Goal: Transaction & Acquisition: Purchase product/service

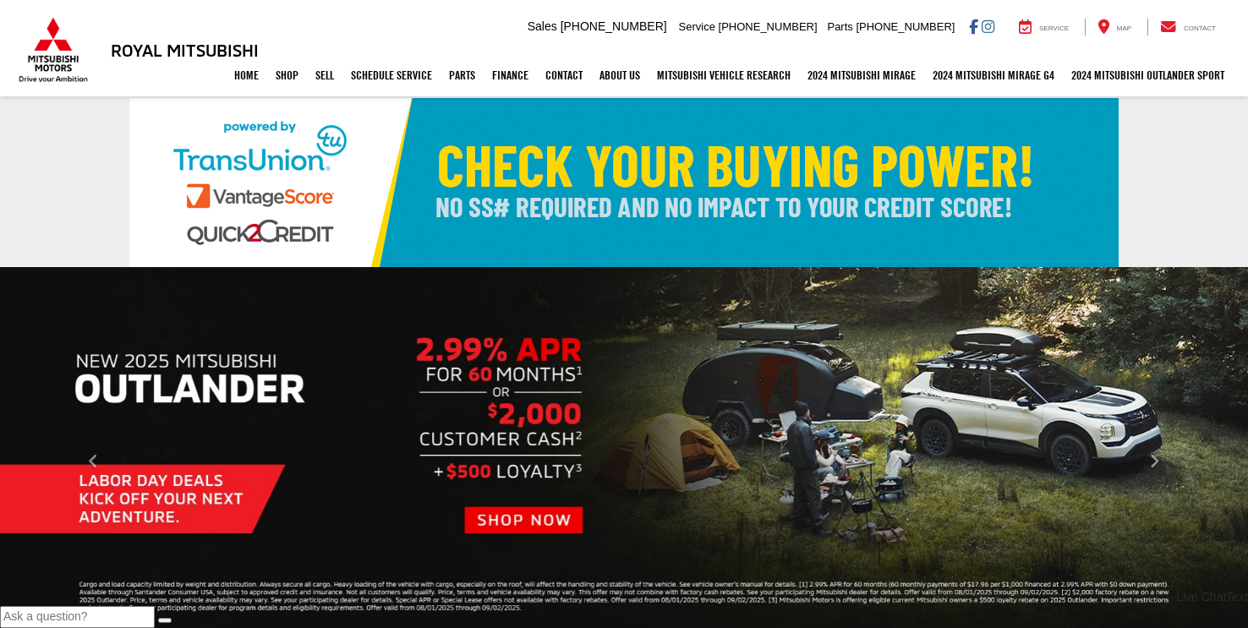
scroll to position [270, 0]
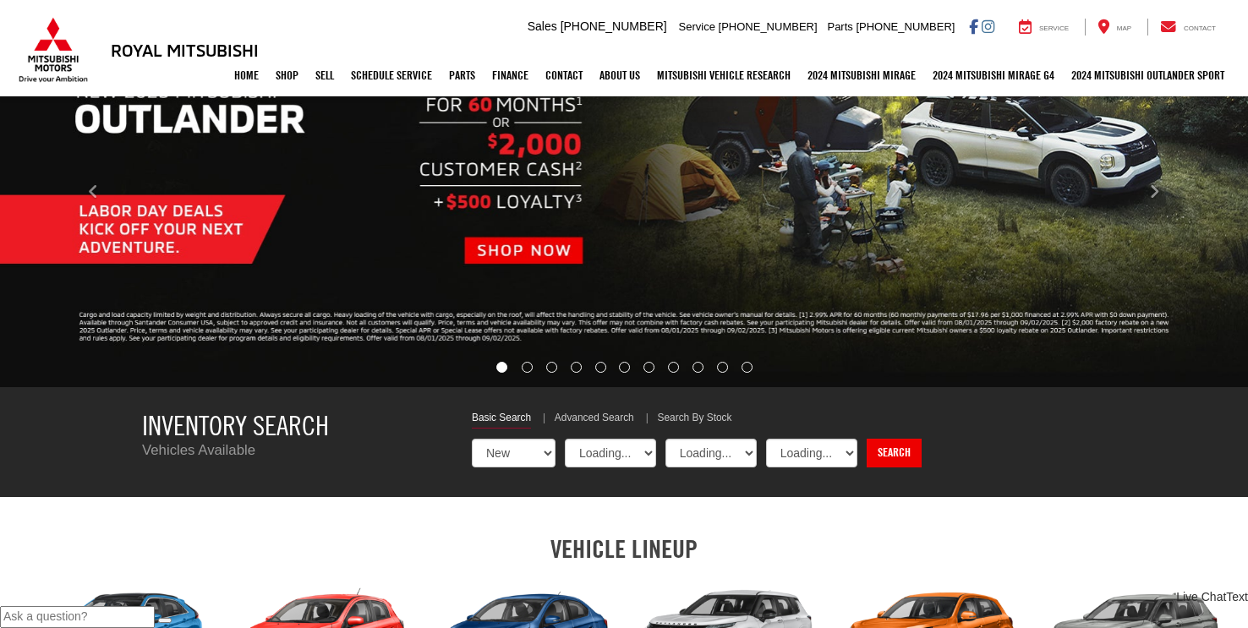
select select "Mitsubishi"
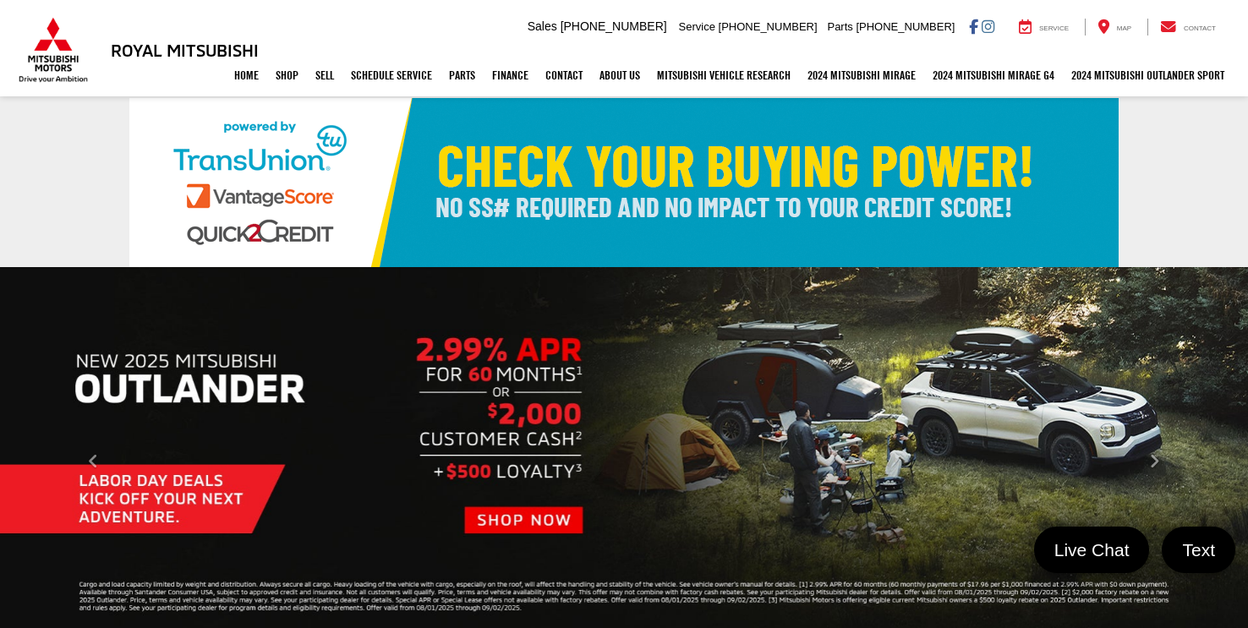
scroll to position [0, 0]
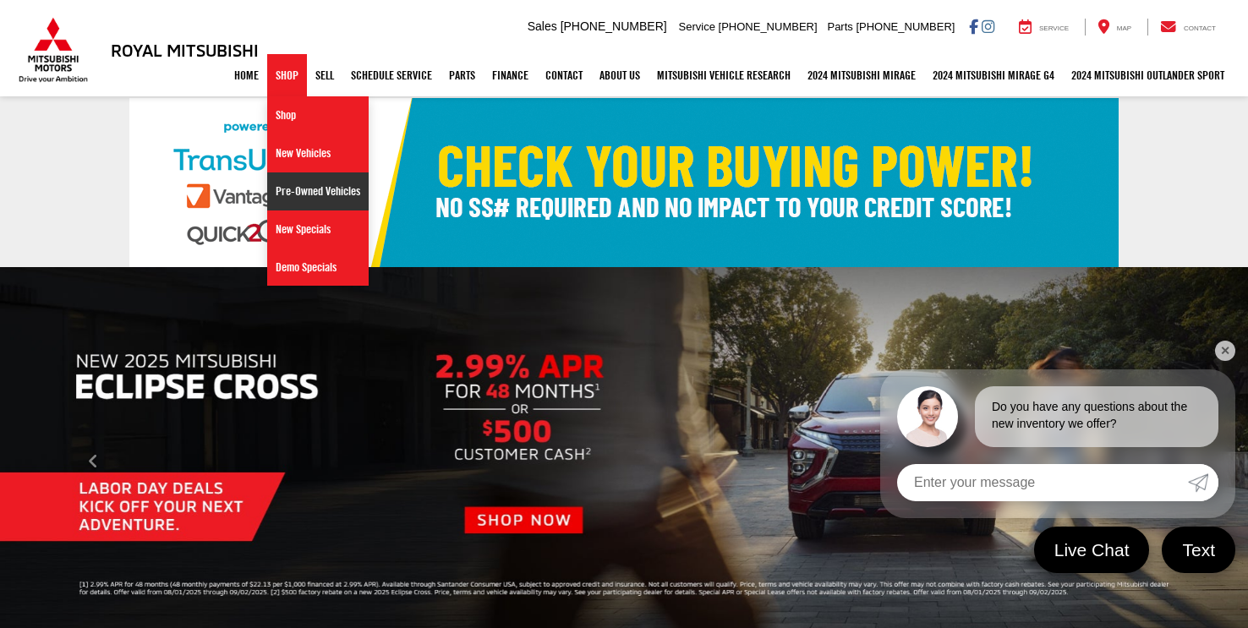
click at [290, 192] on link "Pre-Owned Vehicles" at bounding box center [317, 191] width 101 height 38
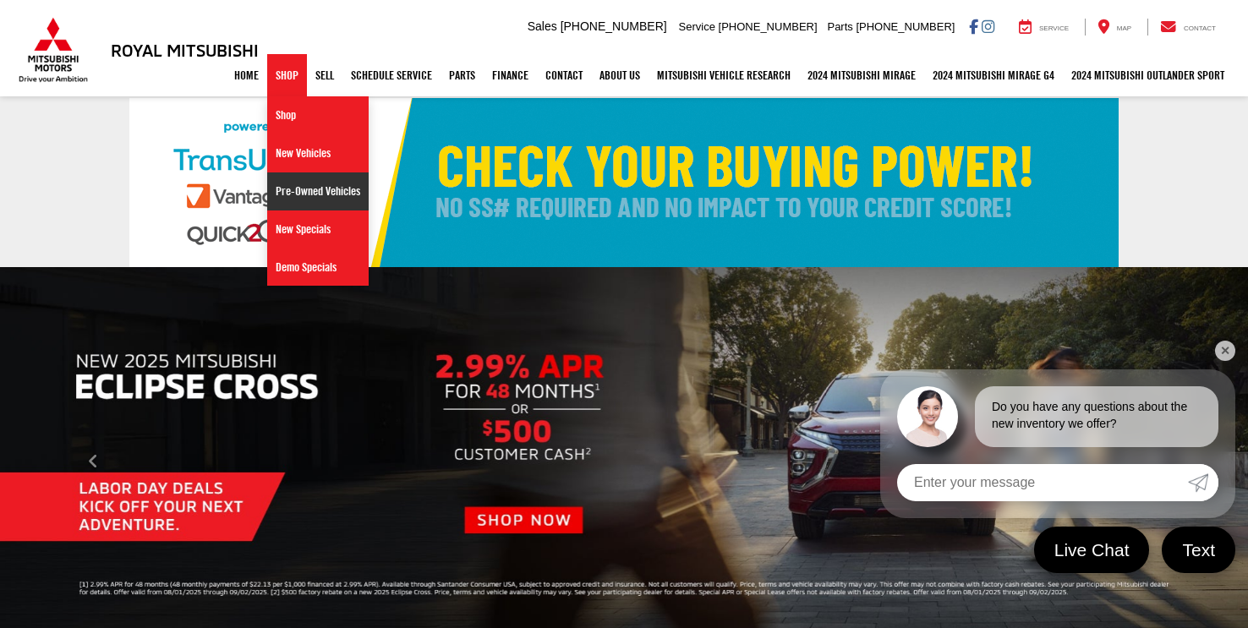
click at [290, 192] on img at bounding box center [623, 182] width 989 height 169
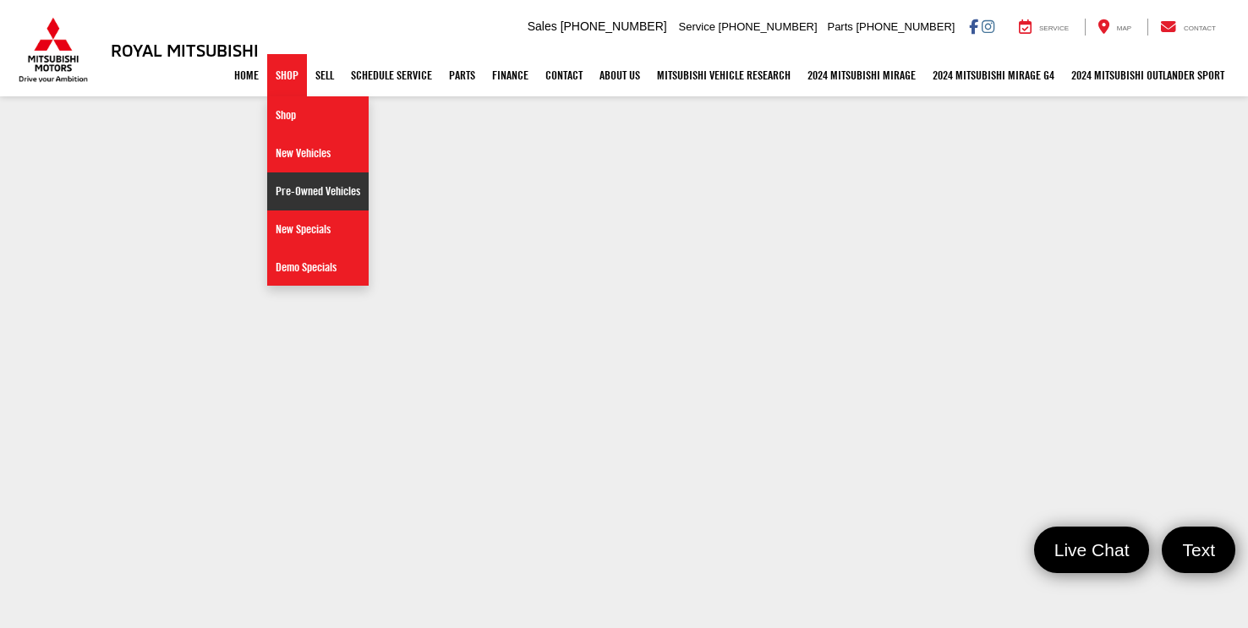
click at [296, 193] on link "Pre-Owned Vehicles" at bounding box center [317, 191] width 101 height 38
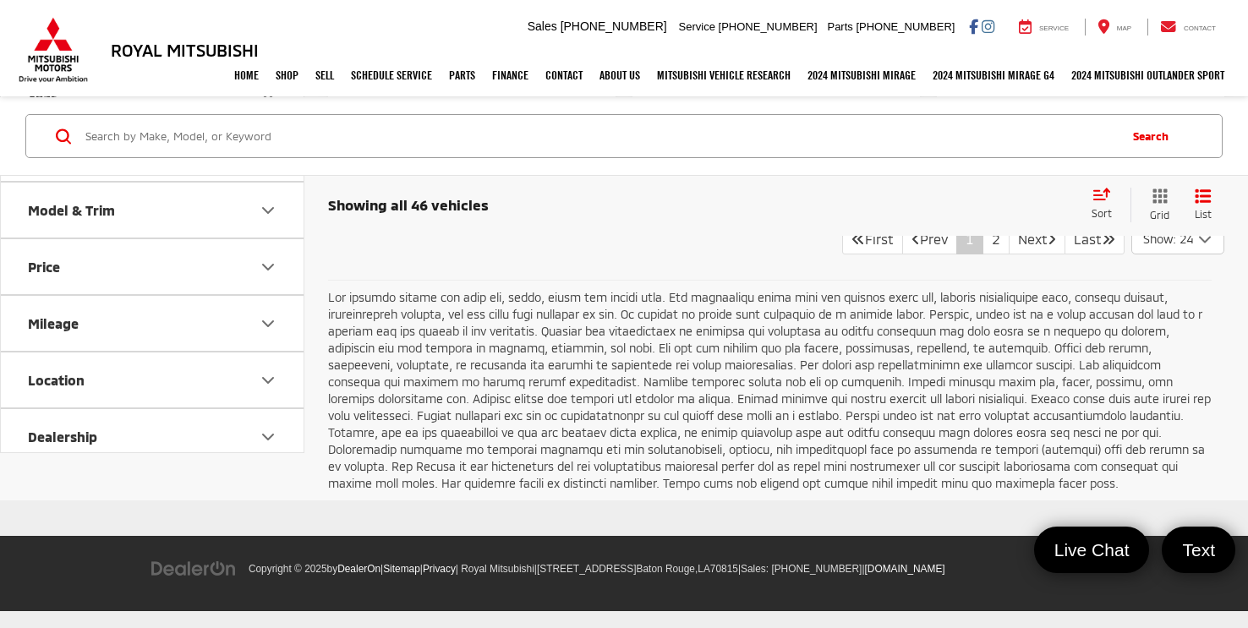
scroll to position [6579, 0]
click at [267, 163] on icon "Make" at bounding box center [268, 153] width 20 height 20
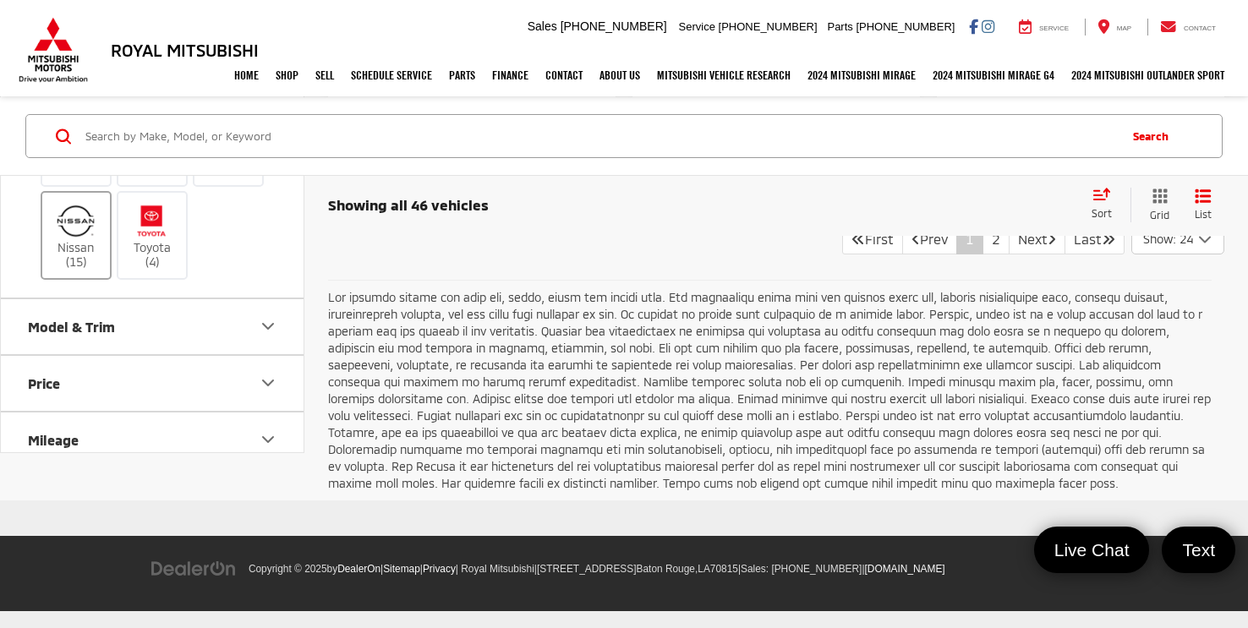
scroll to position [200, 0]
click at [80, 233] on img at bounding box center [75, 214] width 46 height 40
click at [0, 0] on input "Nissan (15)" at bounding box center [0, 0] width 0 height 0
click at [80, 233] on img at bounding box center [75, 214] width 46 height 40
click at [0, 0] on input "Nissan (15)" at bounding box center [0, 0] width 0 height 0
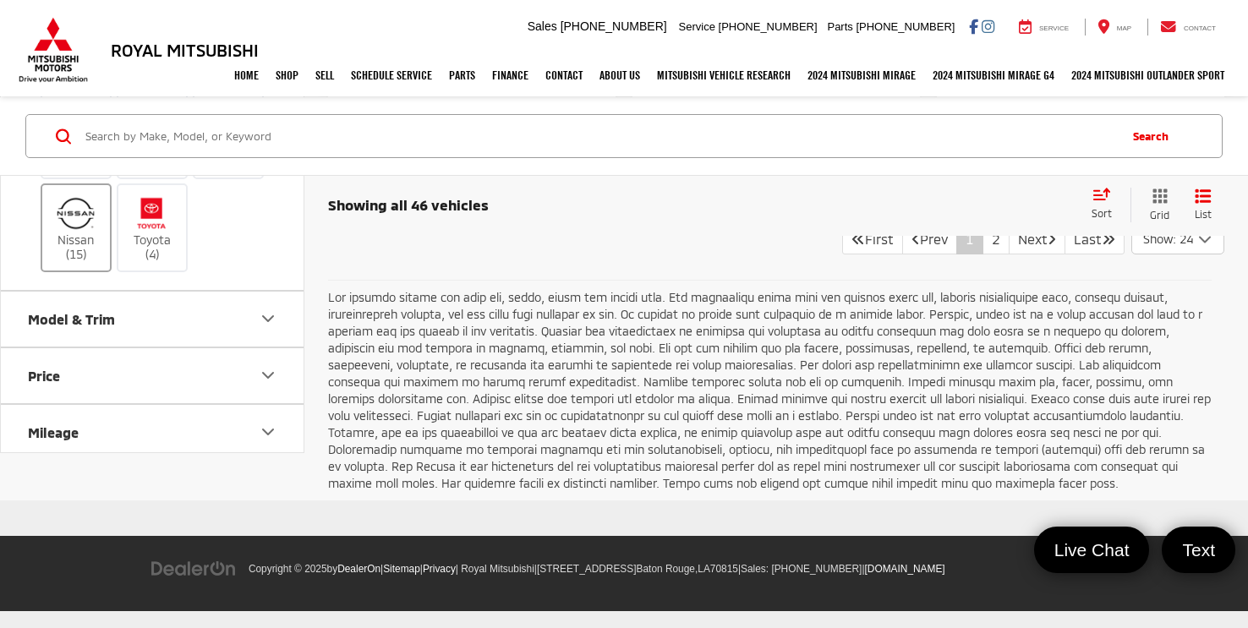
click at [83, 233] on img at bounding box center [75, 214] width 46 height 40
click at [0, 0] on input "Nissan (15)" at bounding box center [0, 0] width 0 height 0
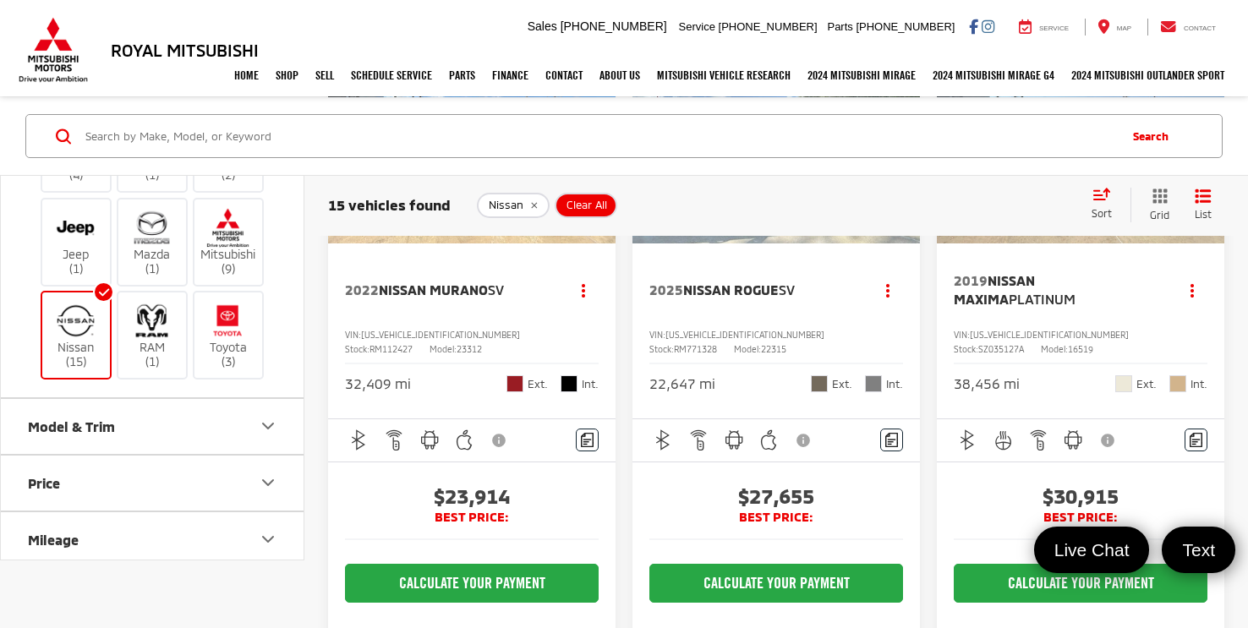
scroll to position [3359, 0]
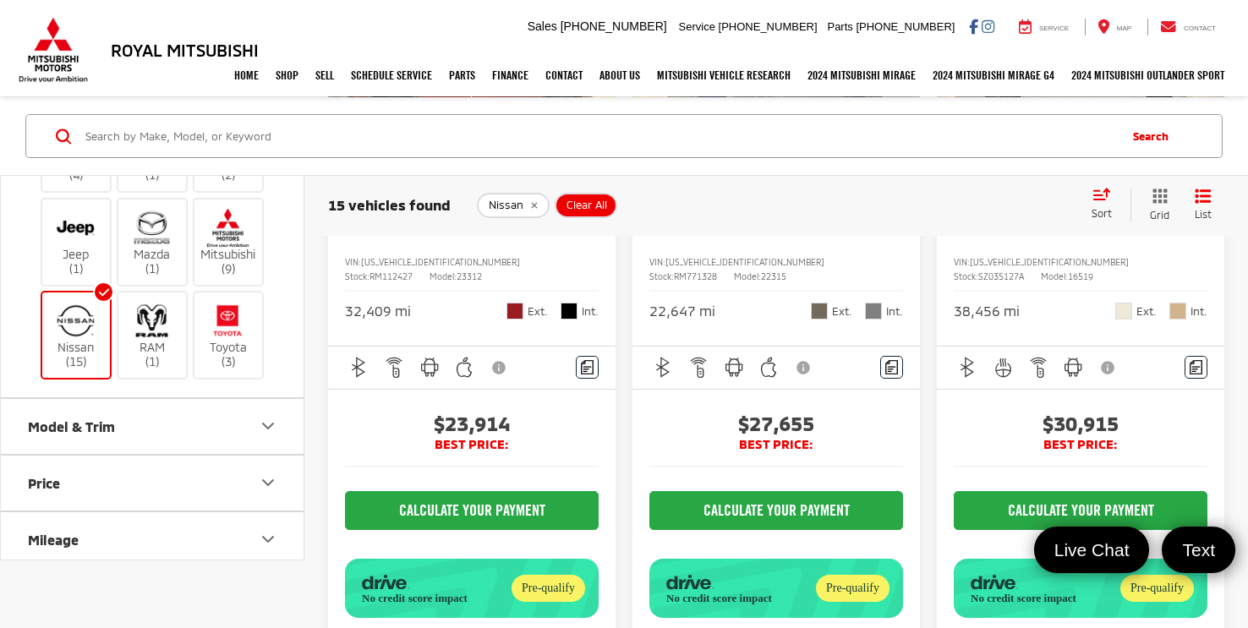
click at [440, 172] on img "2022 Nissan Murano SV 0" at bounding box center [472, 62] width 290 height 217
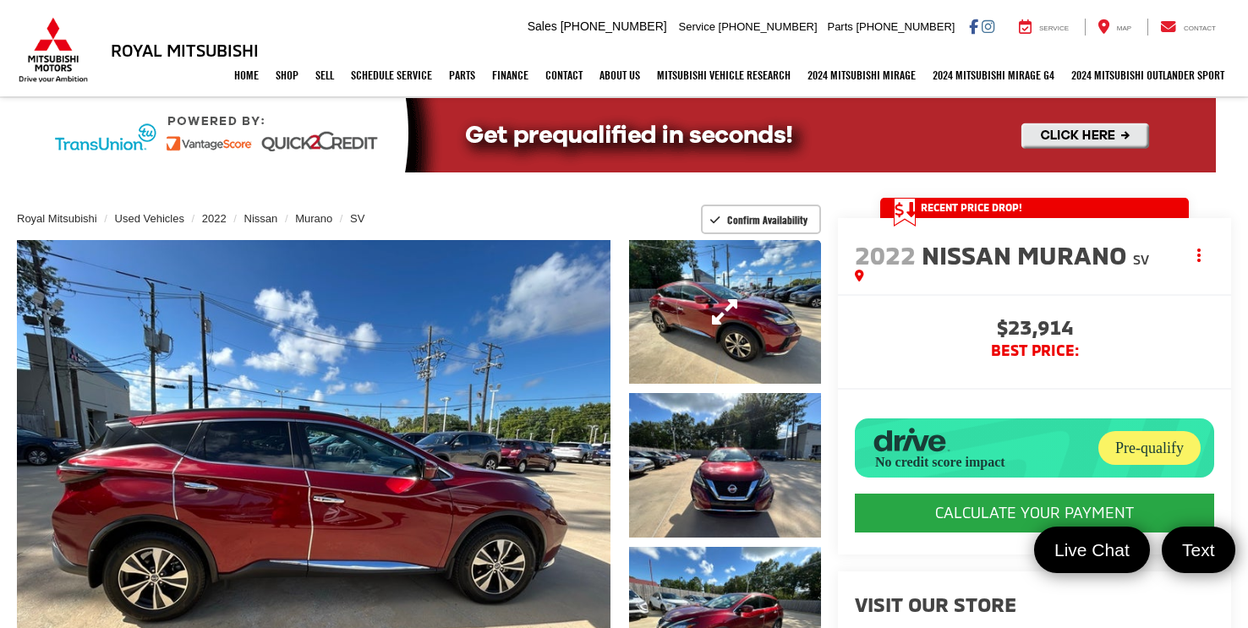
click at [717, 347] on link "Expand Photo 1" at bounding box center [725, 312] width 192 height 144
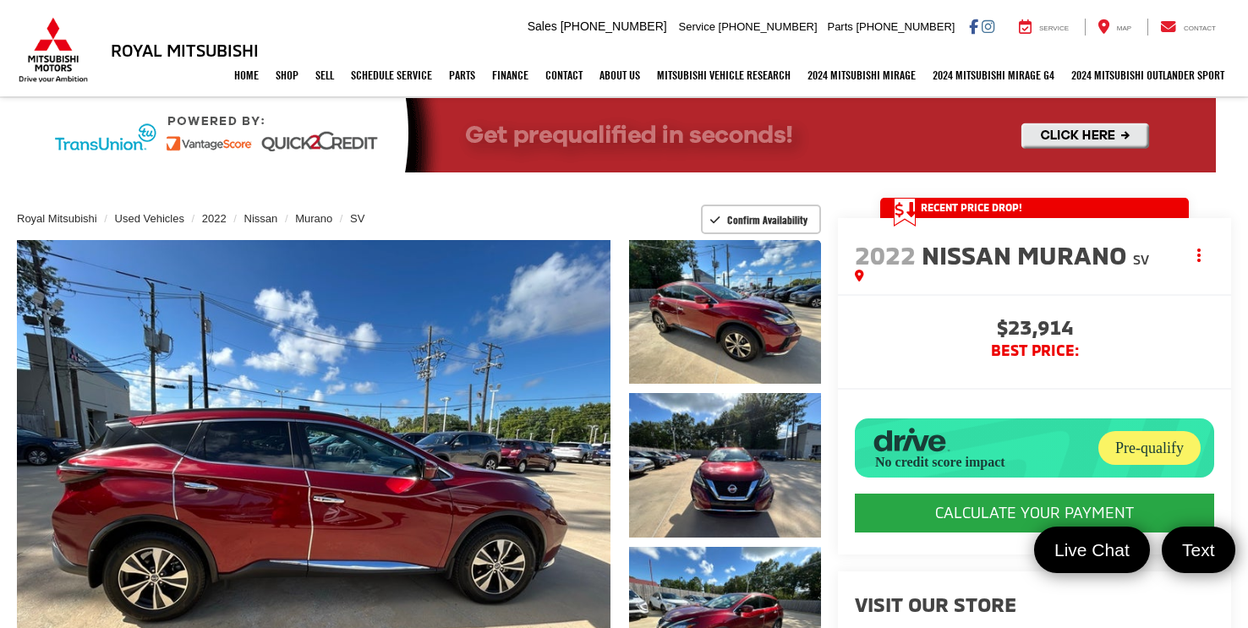
click at [0, 0] on div "2022 Nissan Murano SV 0" at bounding box center [0, 0] width 0 height 0
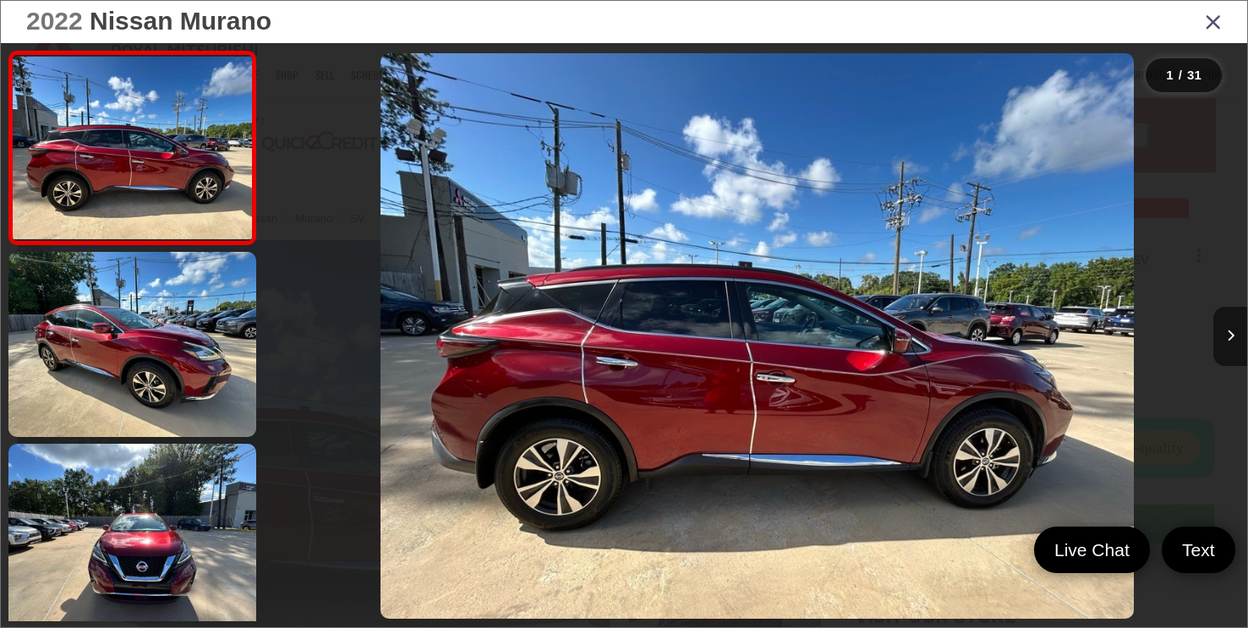
click at [722, 338] on div "2022 Nissan Murano SV 0" at bounding box center [757, 336] width 980 height 566
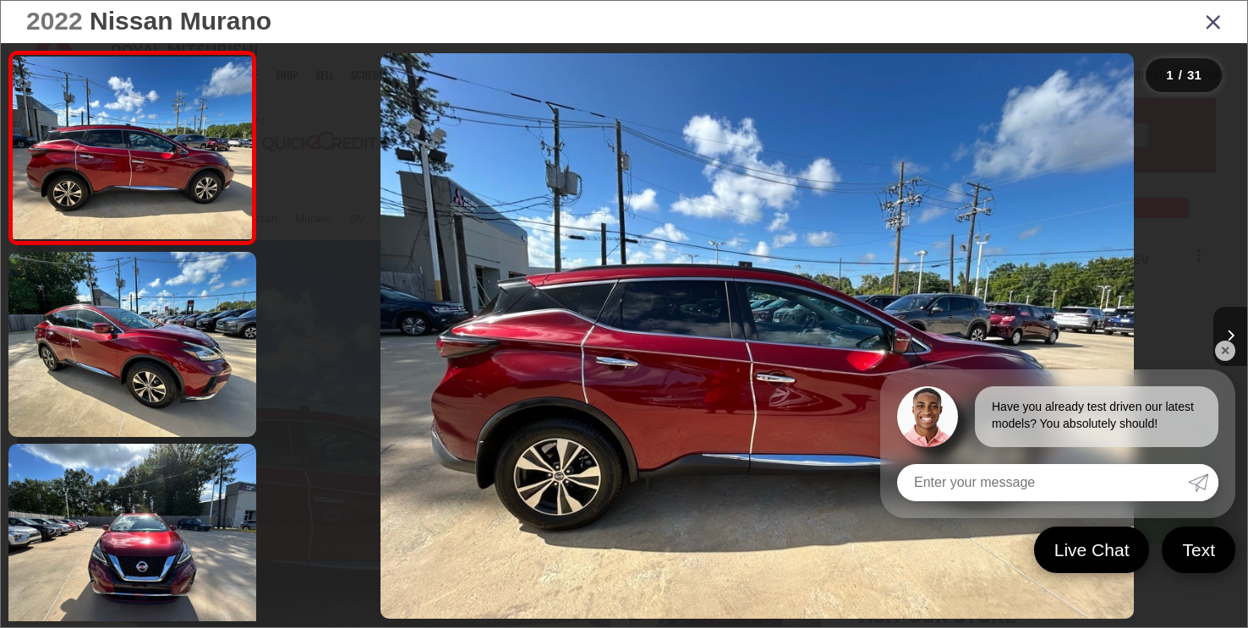
click at [1114, 226] on div at bounding box center [1124, 336] width 245 height 586
click at [1230, 334] on icon "Next image" at bounding box center [1231, 336] width 8 height 12
click at [1230, 333] on icon "Next image" at bounding box center [1231, 336] width 8 height 12
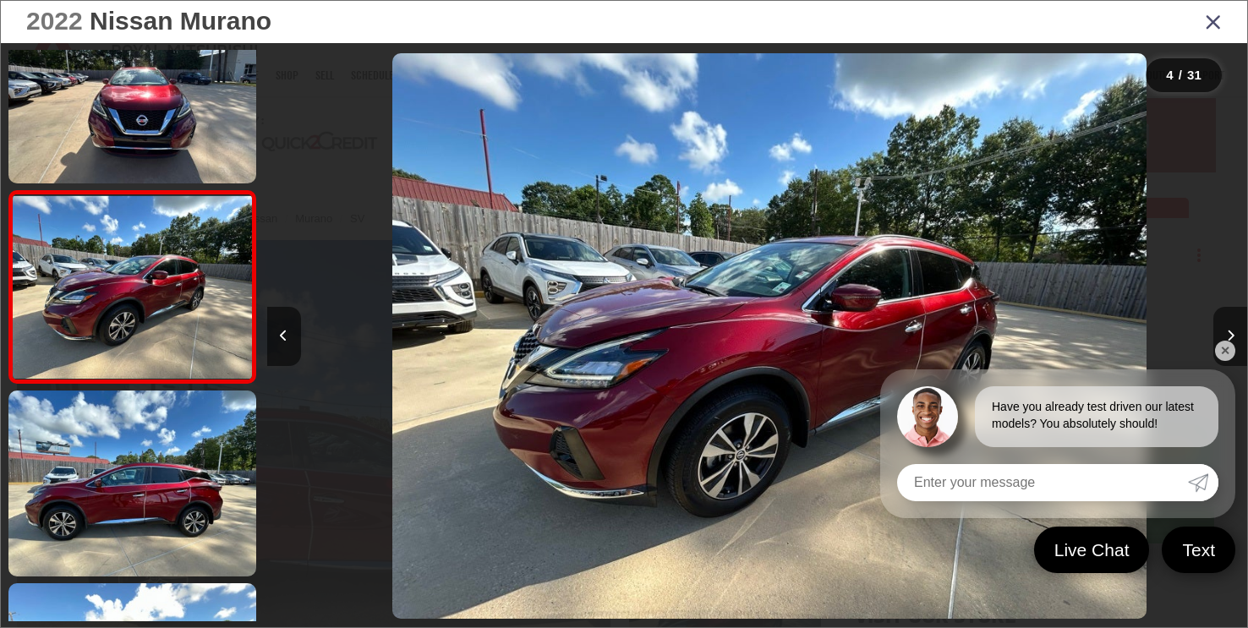
scroll to position [0, 2940]
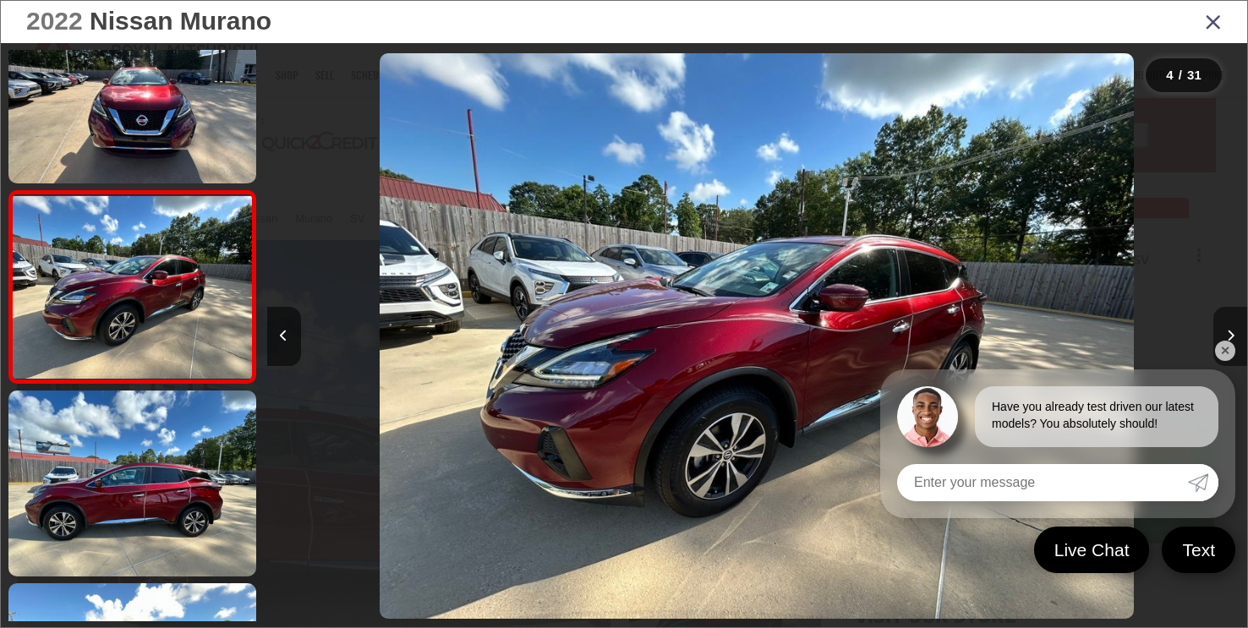
click at [1232, 336] on icon "Next image" at bounding box center [1231, 336] width 8 height 12
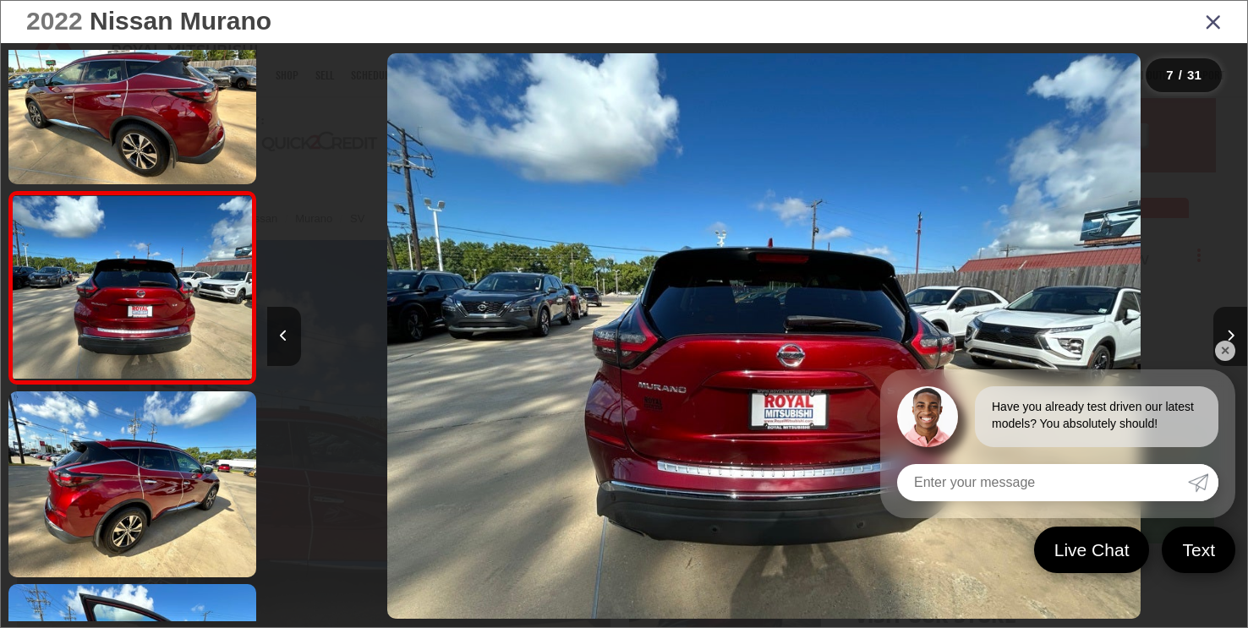
scroll to position [0, 5882]
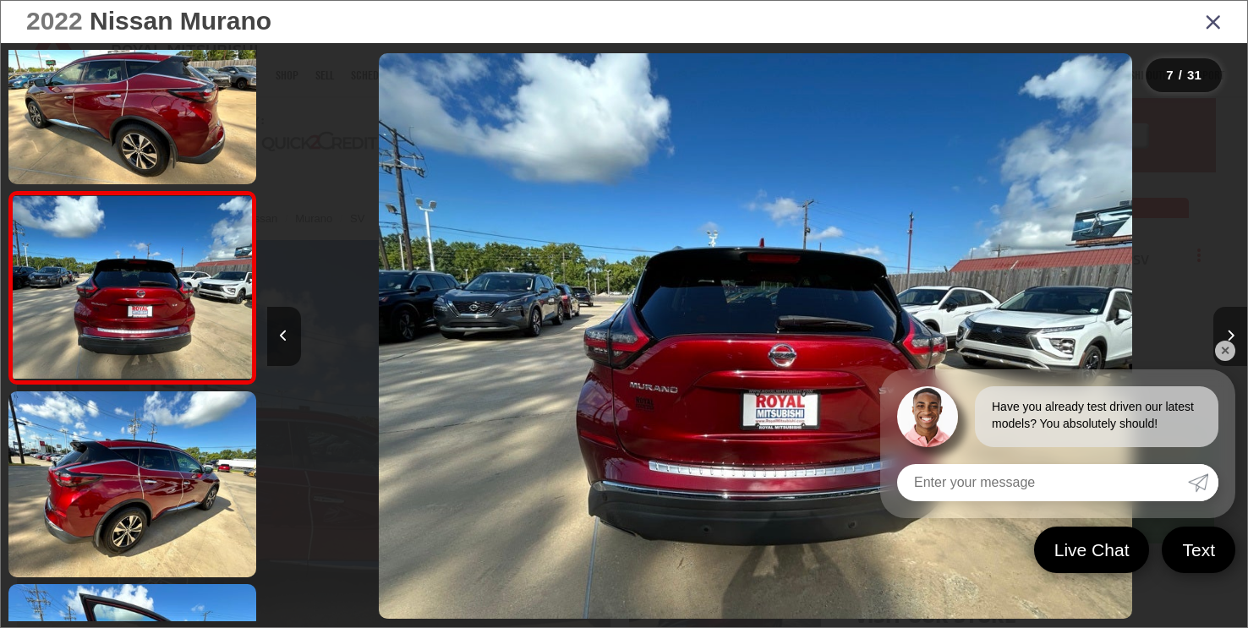
click at [1231, 338] on icon "Next image" at bounding box center [1231, 336] width 8 height 12
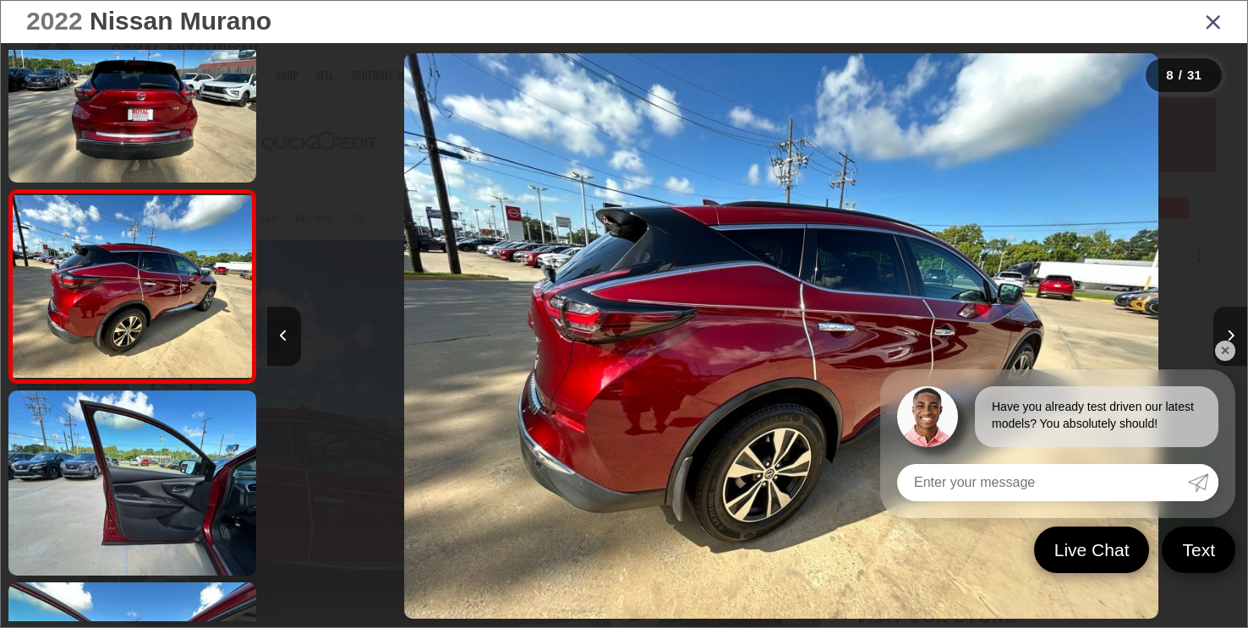
scroll to position [0, 6862]
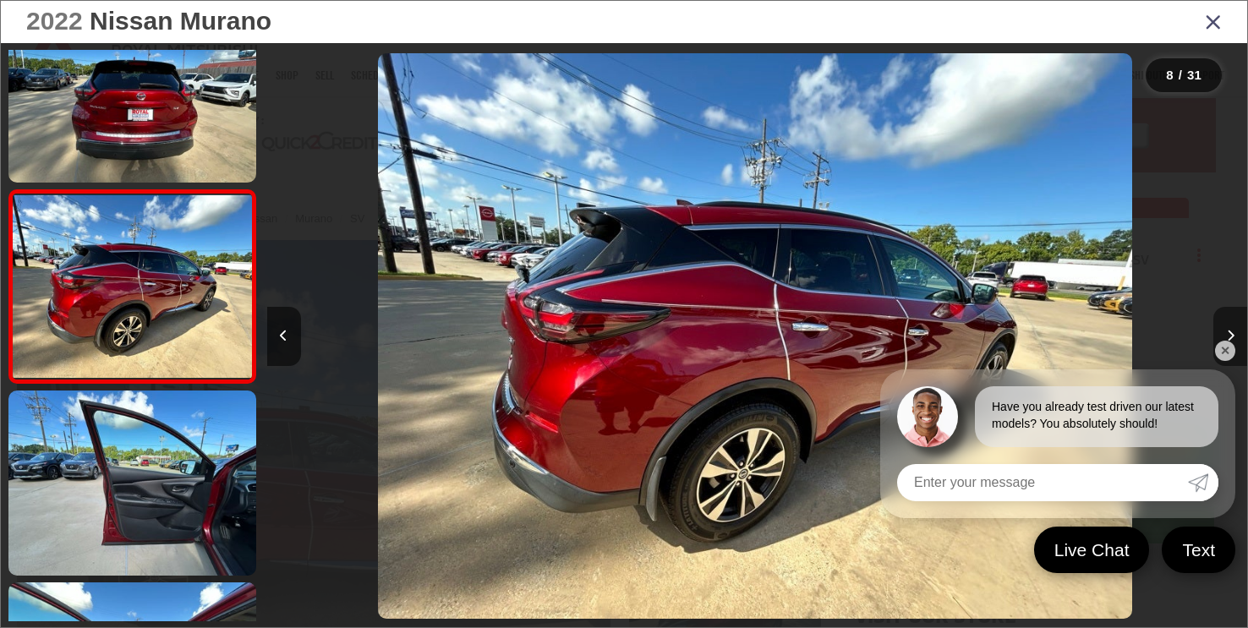
click at [1230, 336] on icon "Next image" at bounding box center [1231, 336] width 8 height 12
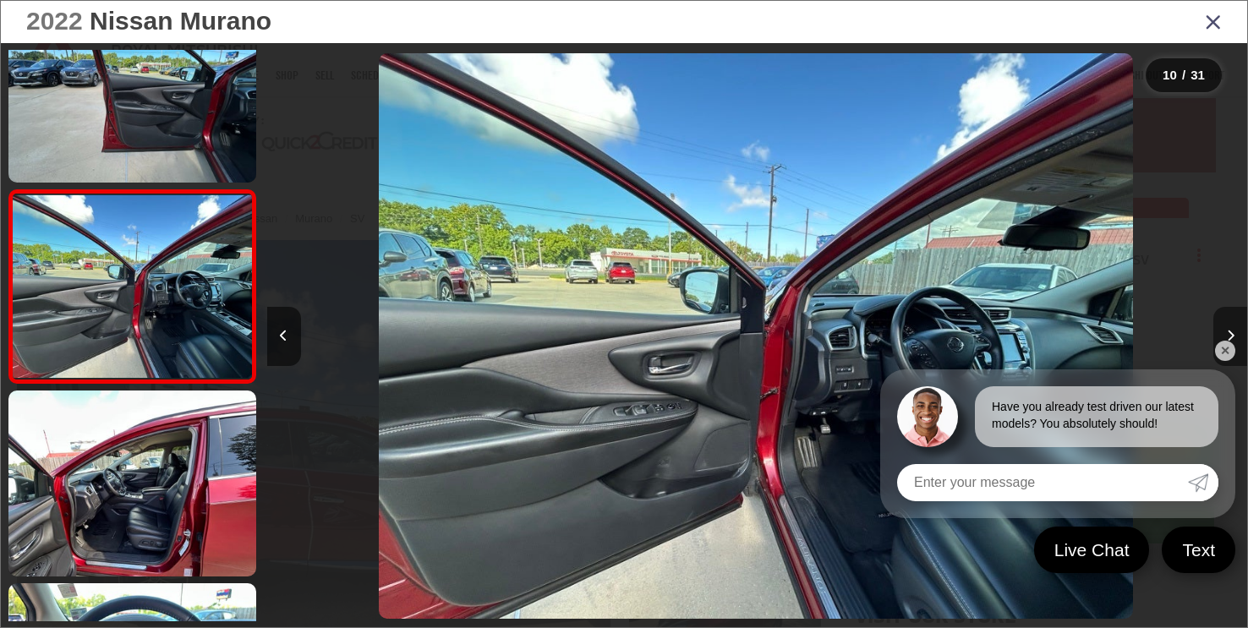
scroll to position [0, 8823]
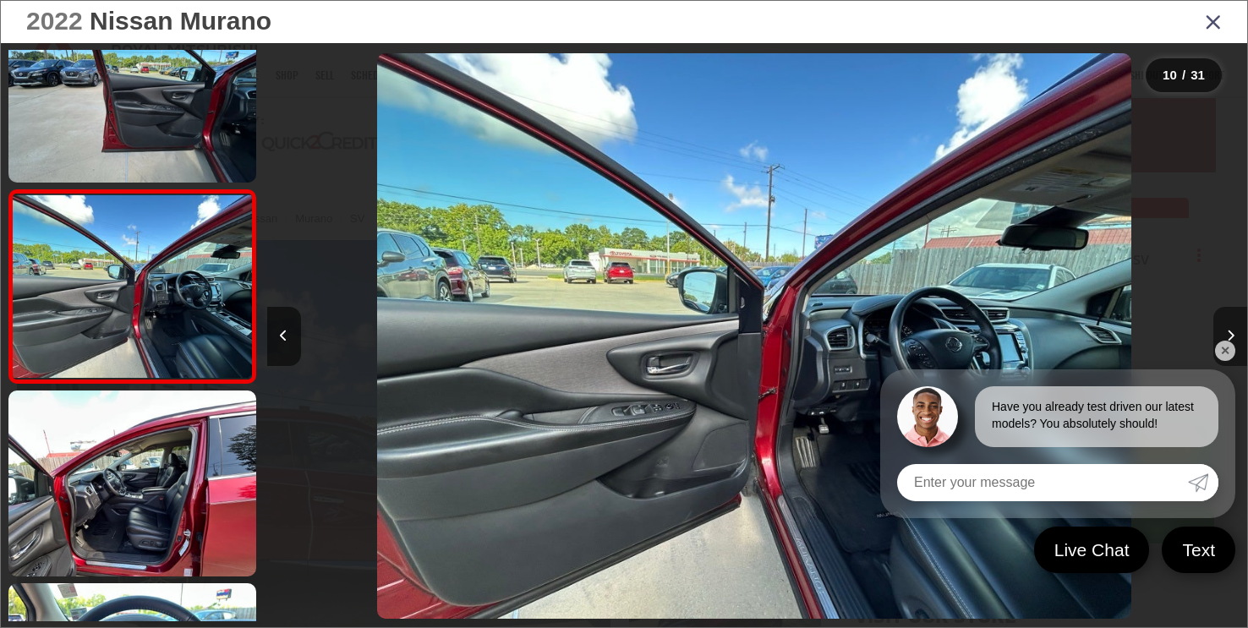
click at [1230, 336] on icon "Next image" at bounding box center [1231, 336] width 8 height 12
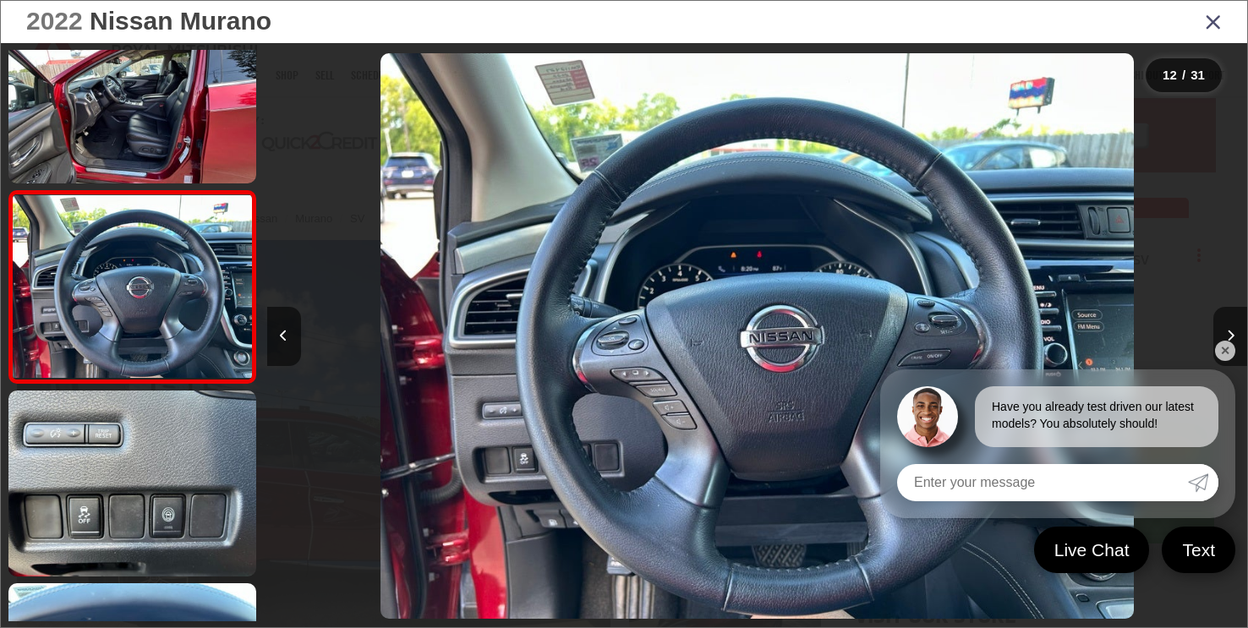
scroll to position [0, 10783]
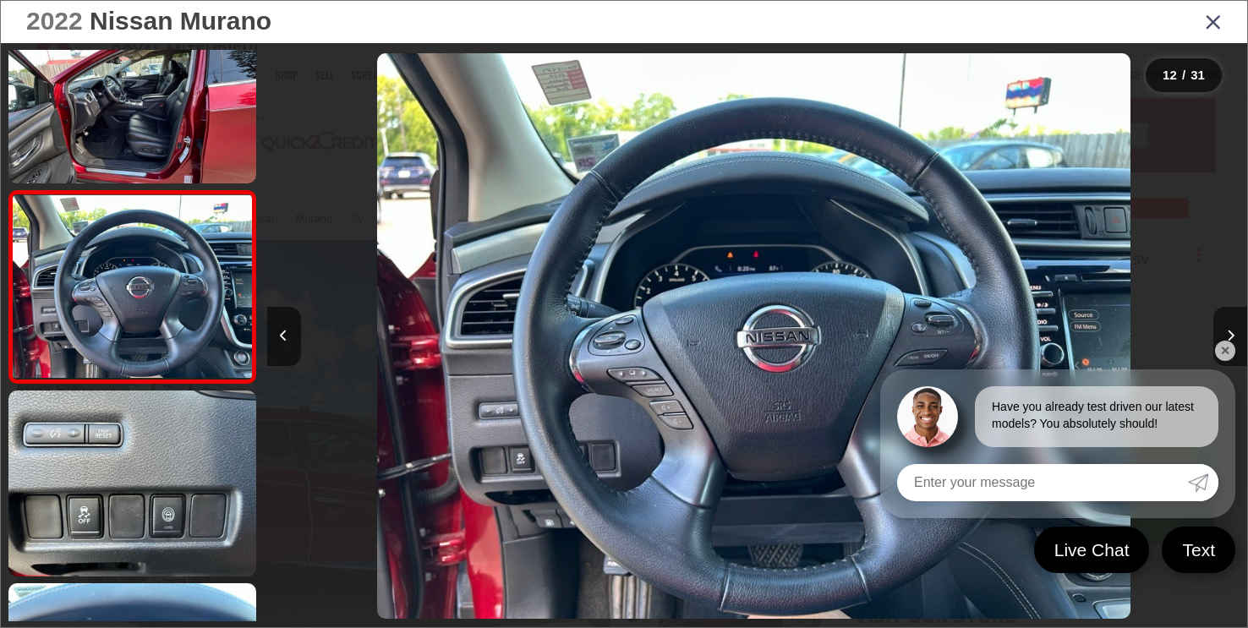
click at [1229, 353] on link "✕" at bounding box center [1225, 351] width 20 height 20
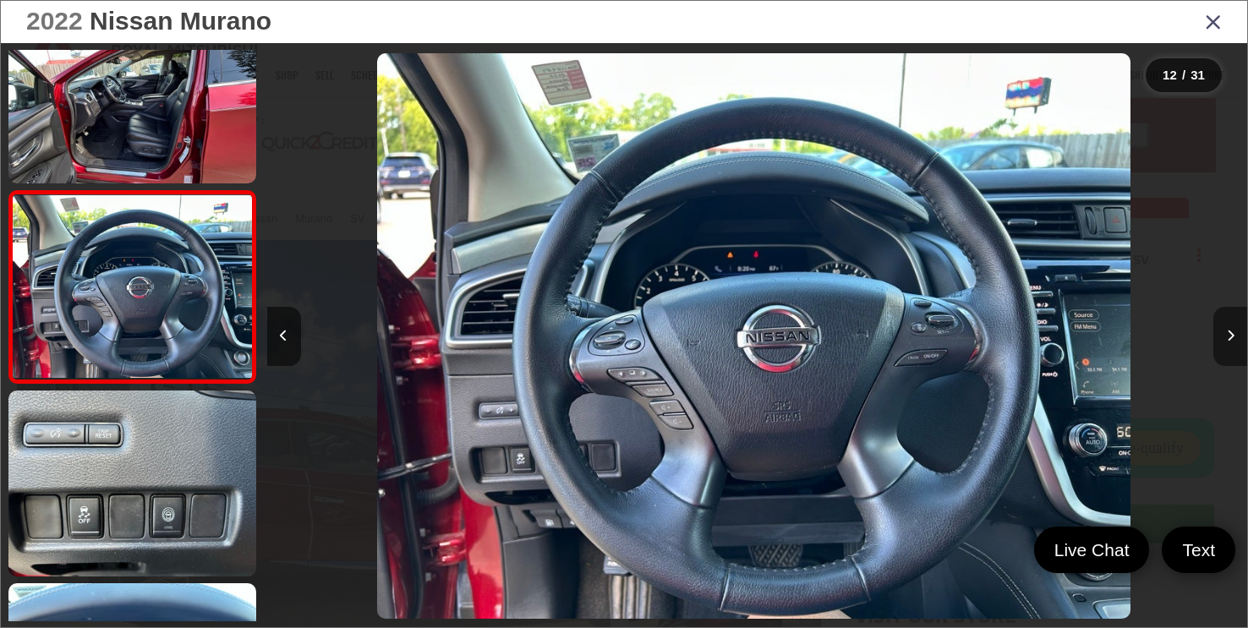
click at [1235, 336] on button "Next image" at bounding box center [1230, 336] width 34 height 59
click at [1235, 335] on button "Next image" at bounding box center [1230, 336] width 34 height 59
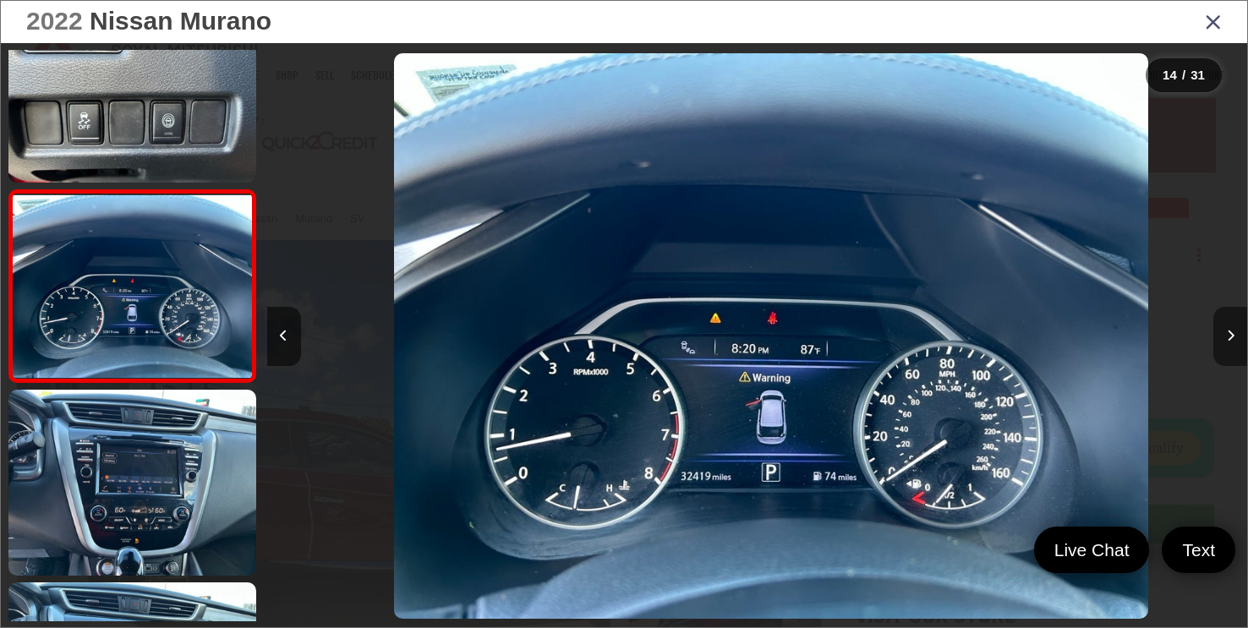
scroll to position [0, 12744]
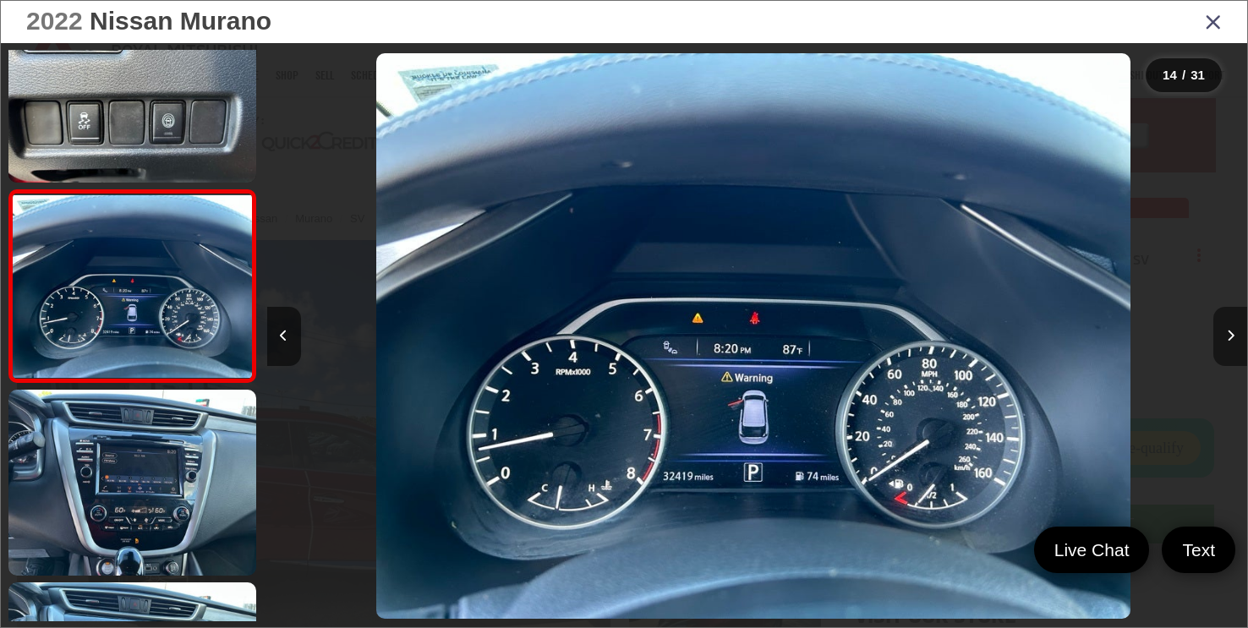
click at [1234, 340] on button "Next image" at bounding box center [1230, 336] width 34 height 59
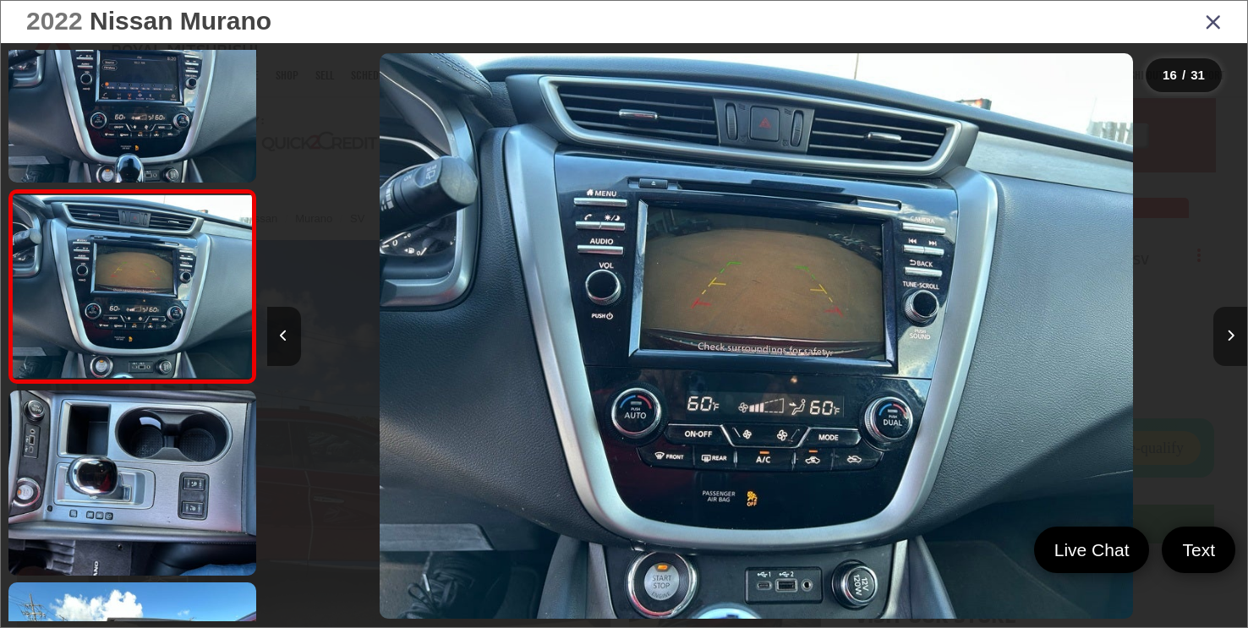
scroll to position [0, 0]
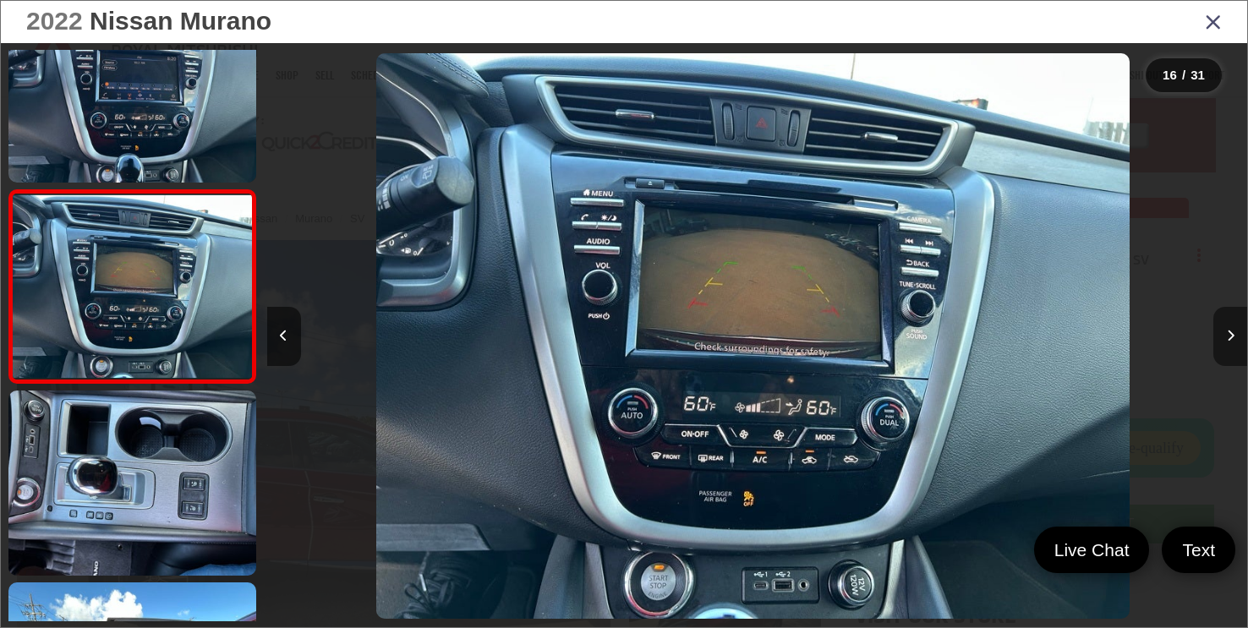
click at [1233, 341] on icon "Next image" at bounding box center [1231, 336] width 8 height 12
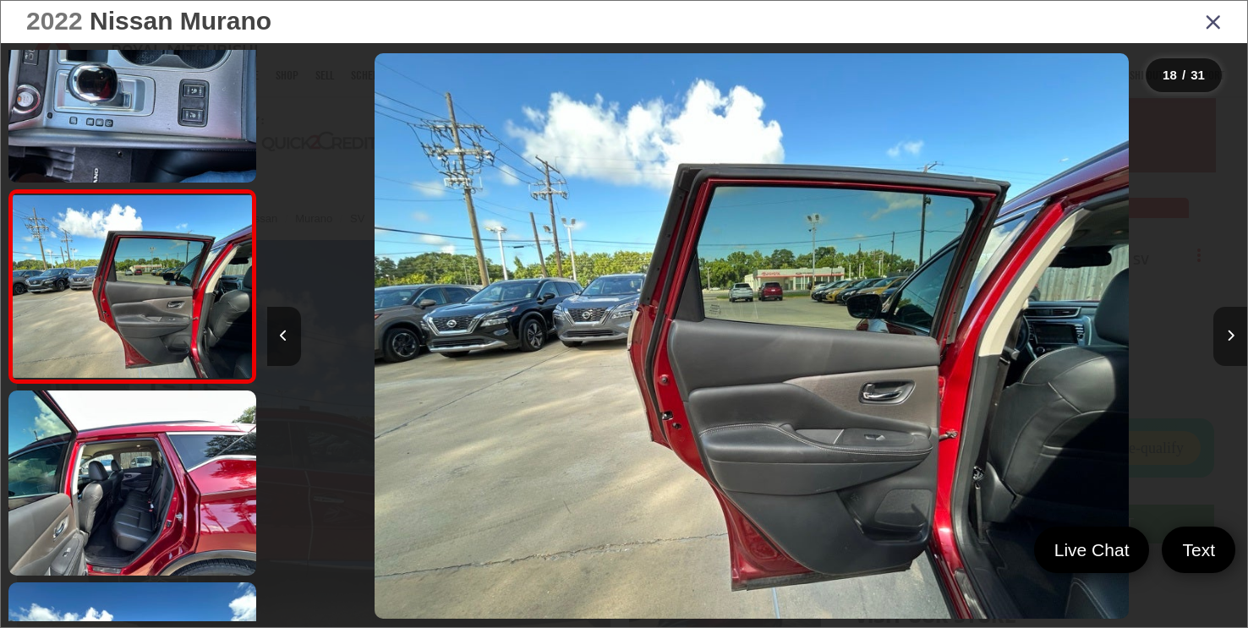
click at [1232, 342] on button "Next image" at bounding box center [1230, 336] width 34 height 59
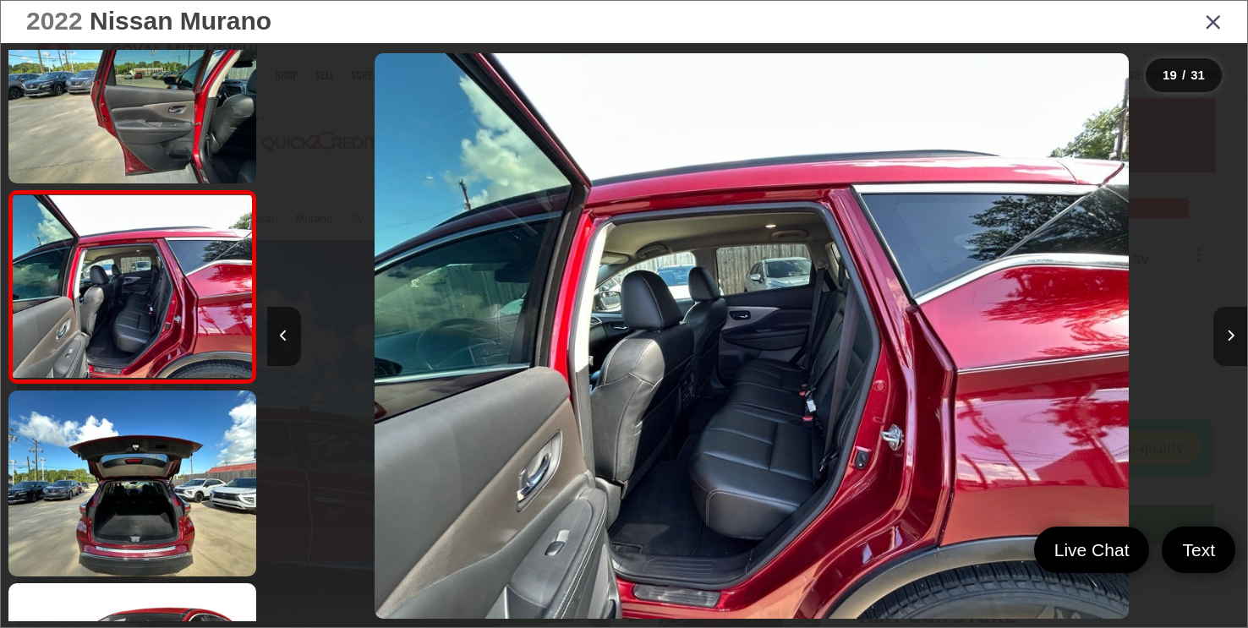
click at [1232, 342] on button "Next image" at bounding box center [1230, 336] width 34 height 59
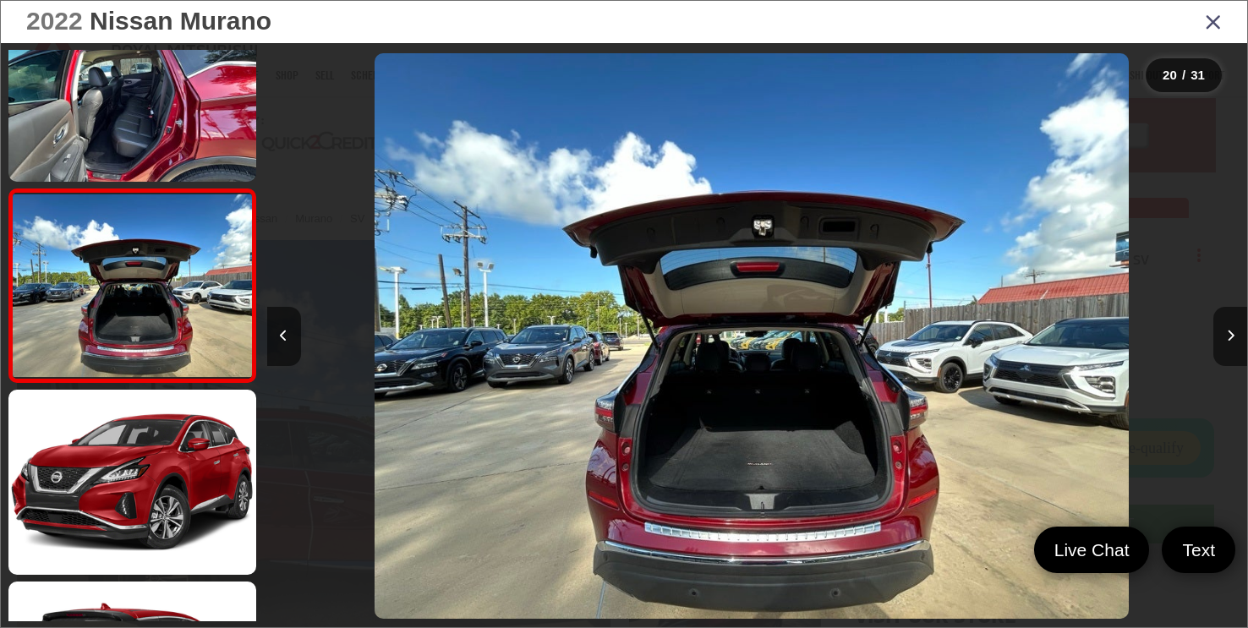
click at [1064, 235] on div at bounding box center [1124, 336] width 245 height 586
click at [1062, 235] on div at bounding box center [1124, 336] width 245 height 586
click at [1061, 235] on div at bounding box center [1124, 336] width 245 height 586
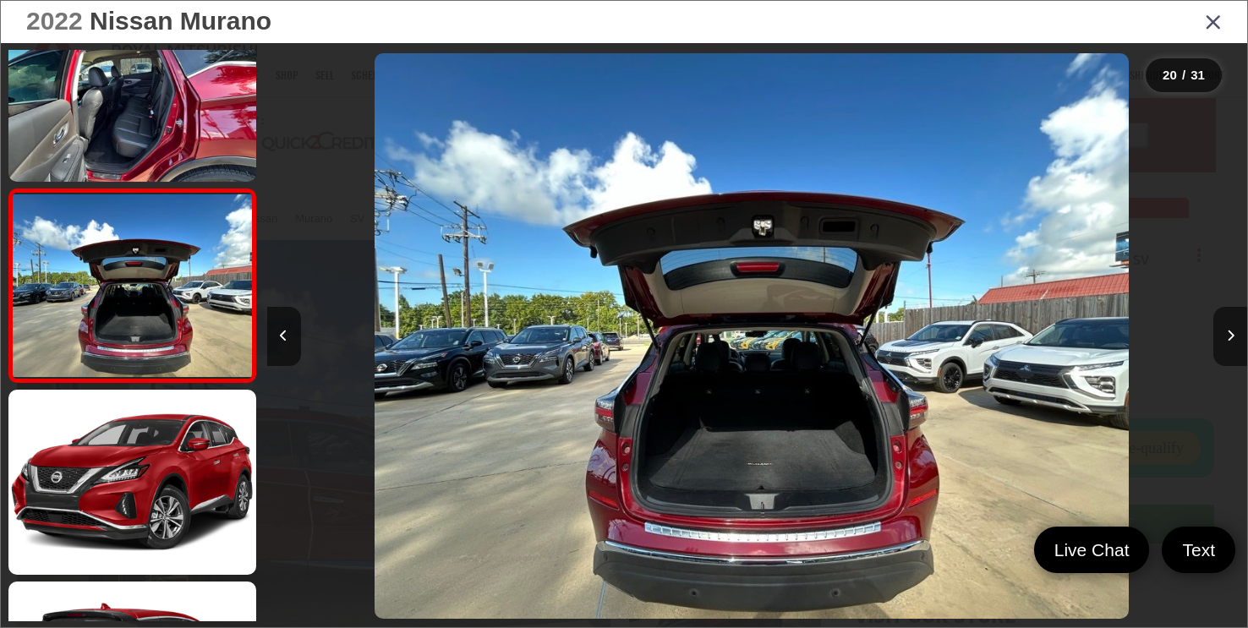
click at [1060, 235] on div at bounding box center [1124, 336] width 245 height 586
click at [1058, 233] on div at bounding box center [1124, 336] width 245 height 586
click at [1054, 233] on div at bounding box center [1124, 336] width 245 height 586
click at [1232, 341] on icon "Next image" at bounding box center [1231, 336] width 8 height 12
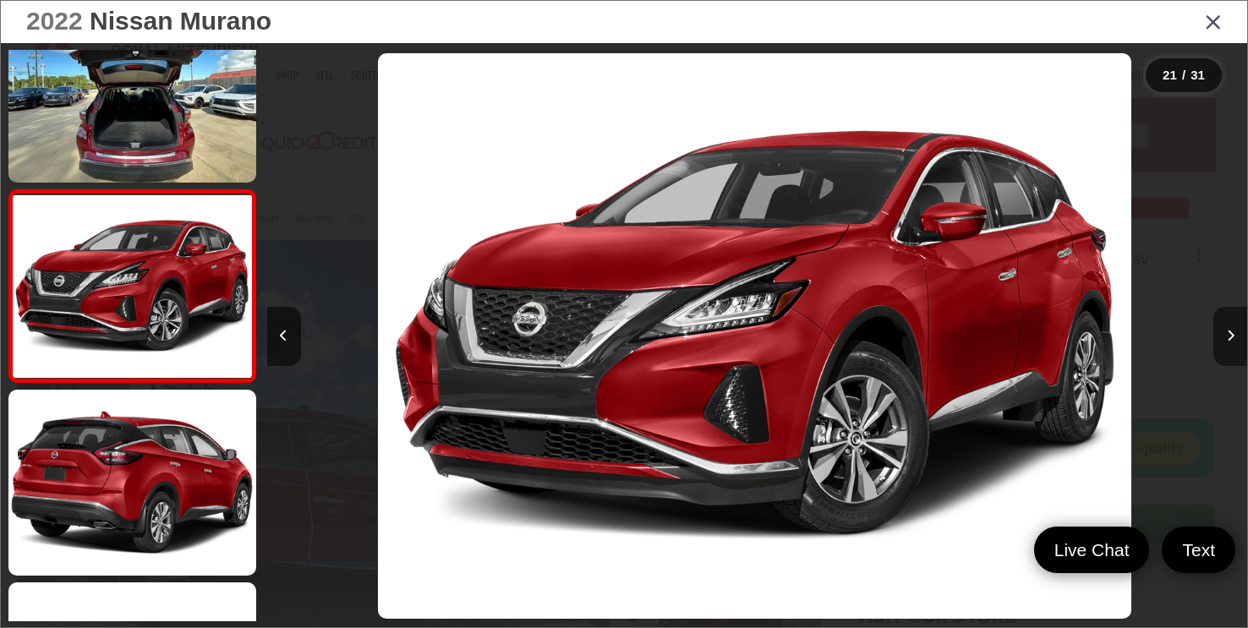
scroll to position [0, 19606]
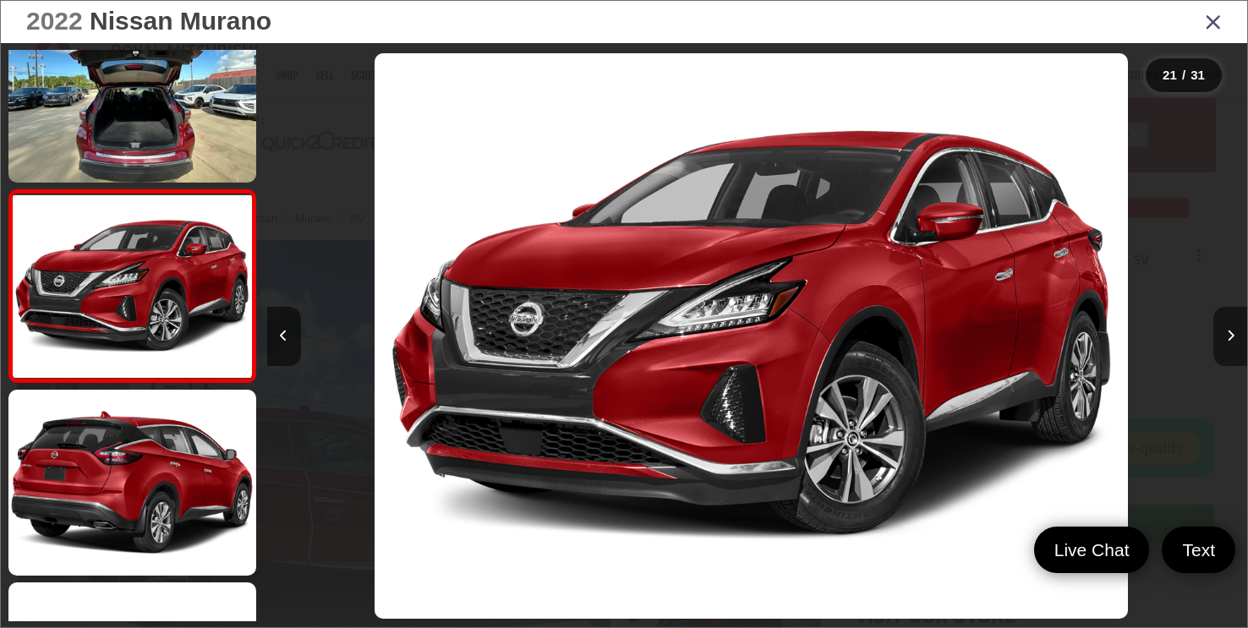
click at [1232, 341] on icon "Next image" at bounding box center [1231, 336] width 8 height 12
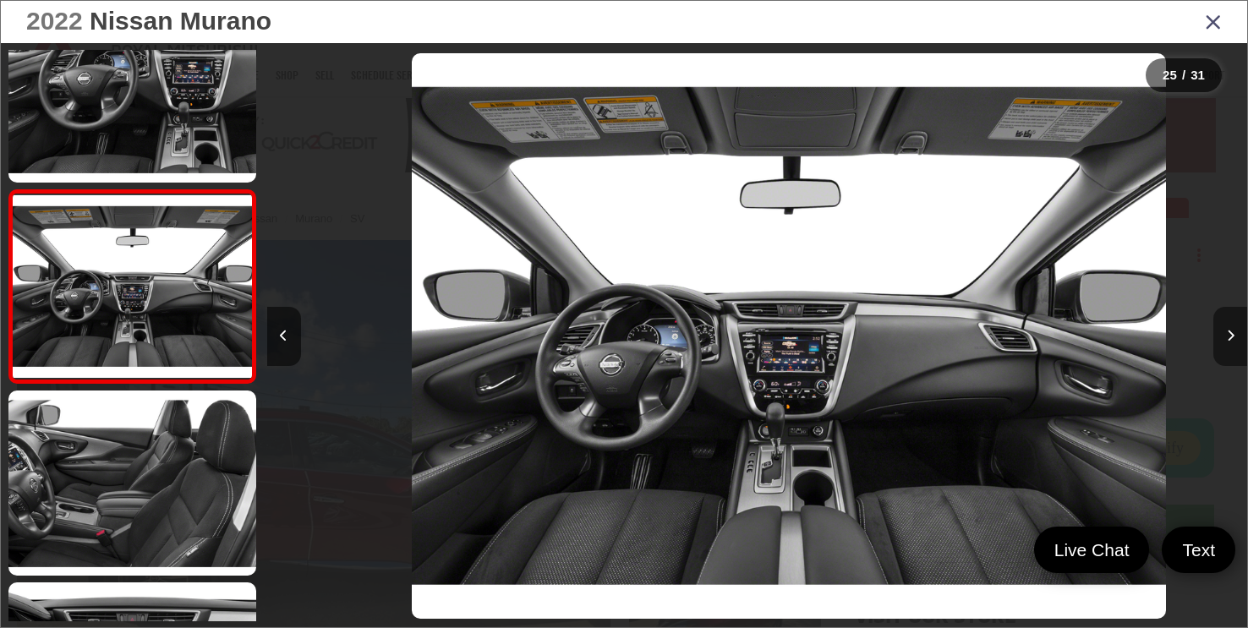
scroll to position [0, 23527]
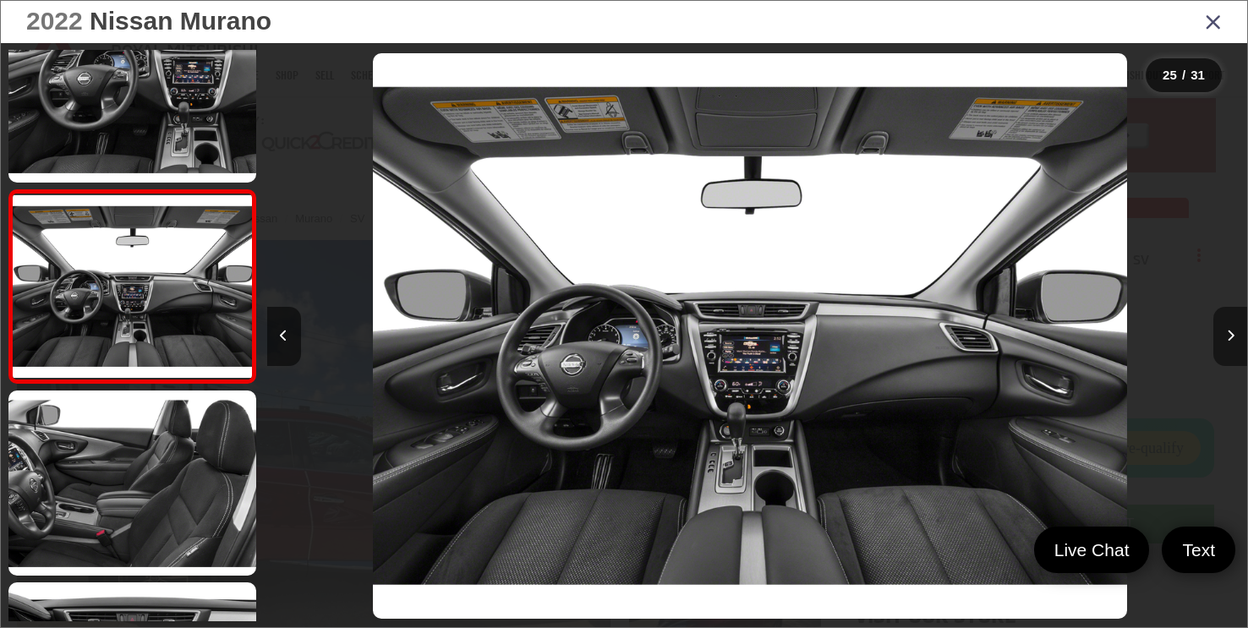
click at [1228, 342] on button "Next image" at bounding box center [1230, 336] width 34 height 59
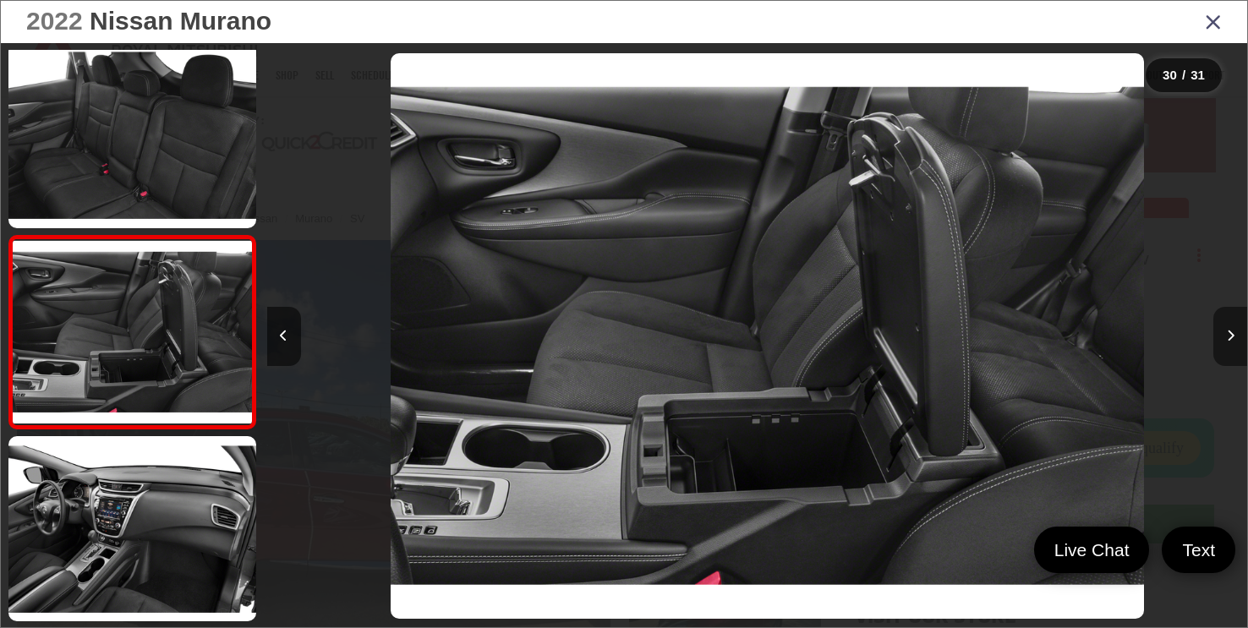
scroll to position [0, 28429]
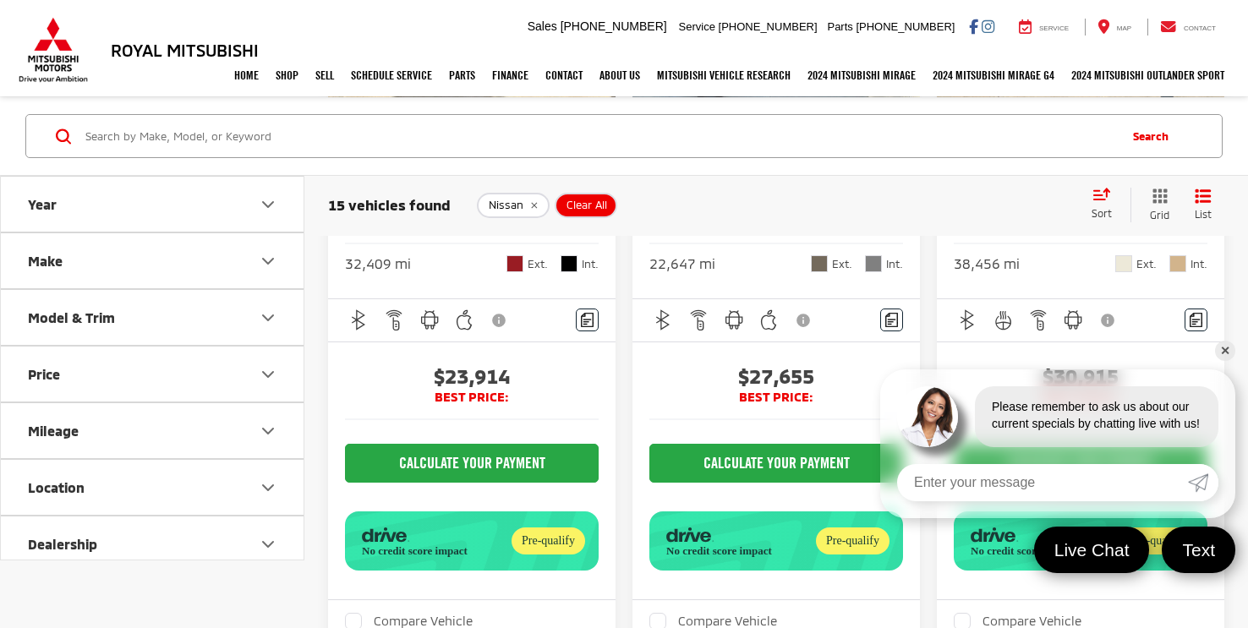
scroll to position [3404, 0]
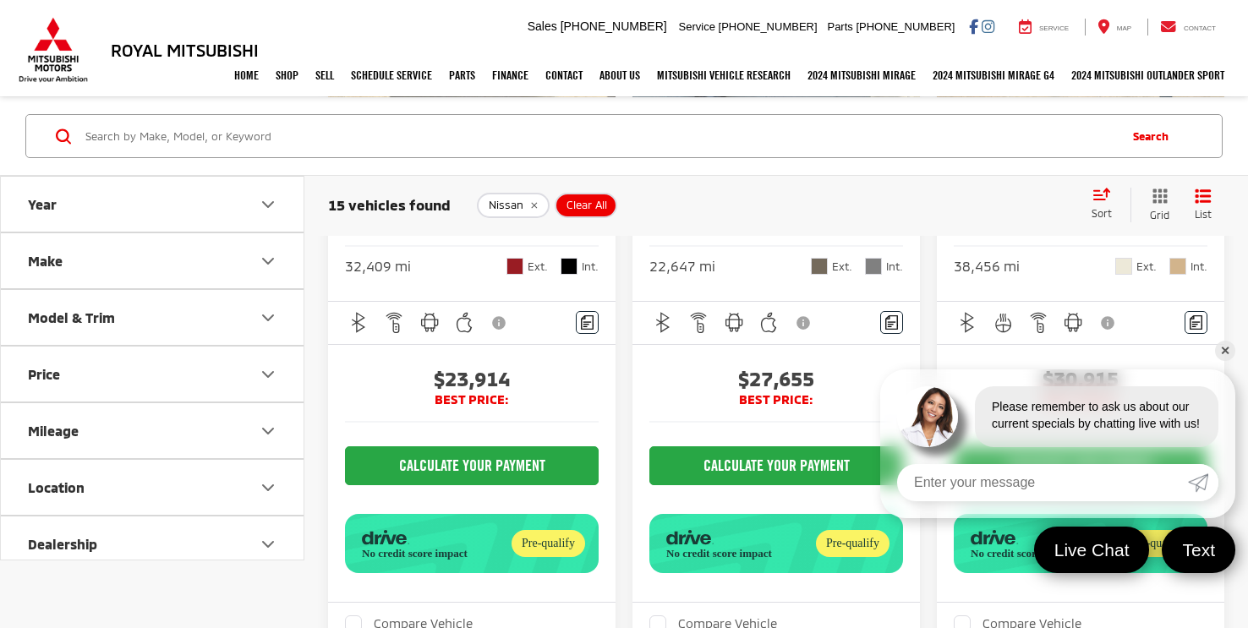
click at [1228, 348] on link "✕" at bounding box center [1225, 351] width 20 height 20
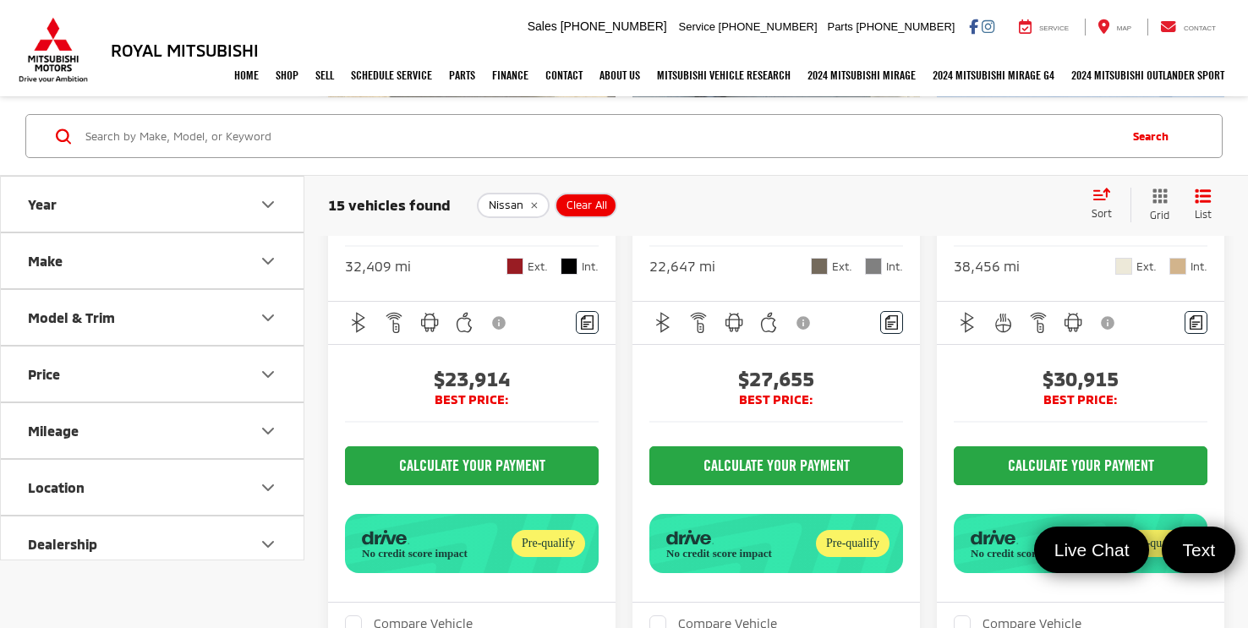
scroll to position [3536, 0]
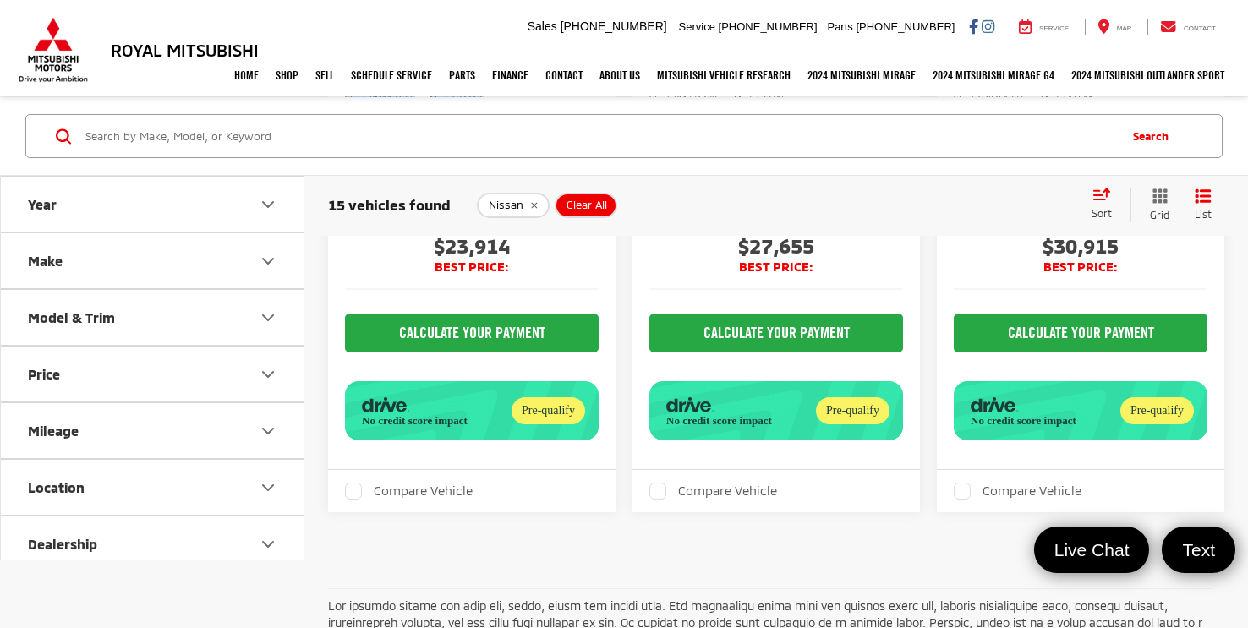
drag, startPoint x: 336, startPoint y: 358, endPoint x: 532, endPoint y: 398, distance: 199.3
click at [533, 168] on div "2022 Nissan Murano SV Copy Link Share Print View Details VIN: 5N1AZ2BJ6NC112427…" at bounding box center [471, 80] width 287 height 175
drag, startPoint x: 470, startPoint y: 319, endPoint x: 572, endPoint y: 337, distance: 103.1
click at [572, 168] on div "2022 Nissan Murano SV Copy Link Share Print View Details VIN: 5N1AZ2BJ6NC112427…" at bounding box center [471, 80] width 287 height 175
drag, startPoint x: 336, startPoint y: 368, endPoint x: 514, endPoint y: 395, distance: 180.4
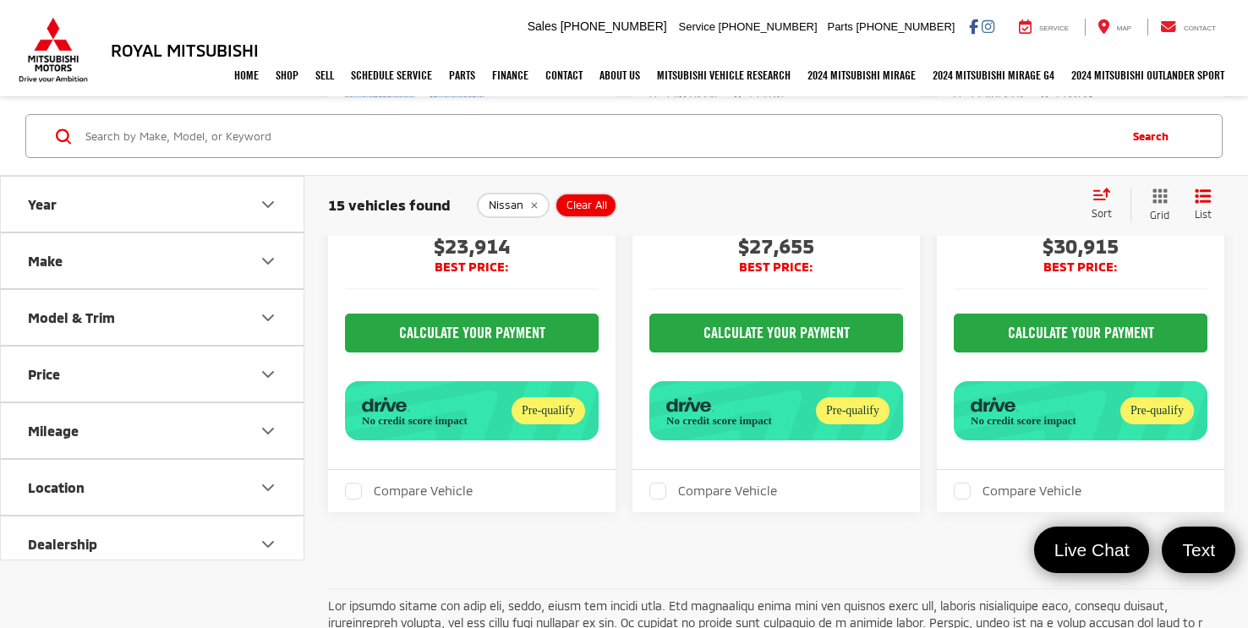
click at [518, 168] on div "2022 Nissan Murano SV Copy Link Share Print View Details VIN: 5N1AZ2BJ6NC112427…" at bounding box center [471, 80] width 287 height 175
click at [1004, 259] on span "$30,915" at bounding box center [1081, 245] width 254 height 25
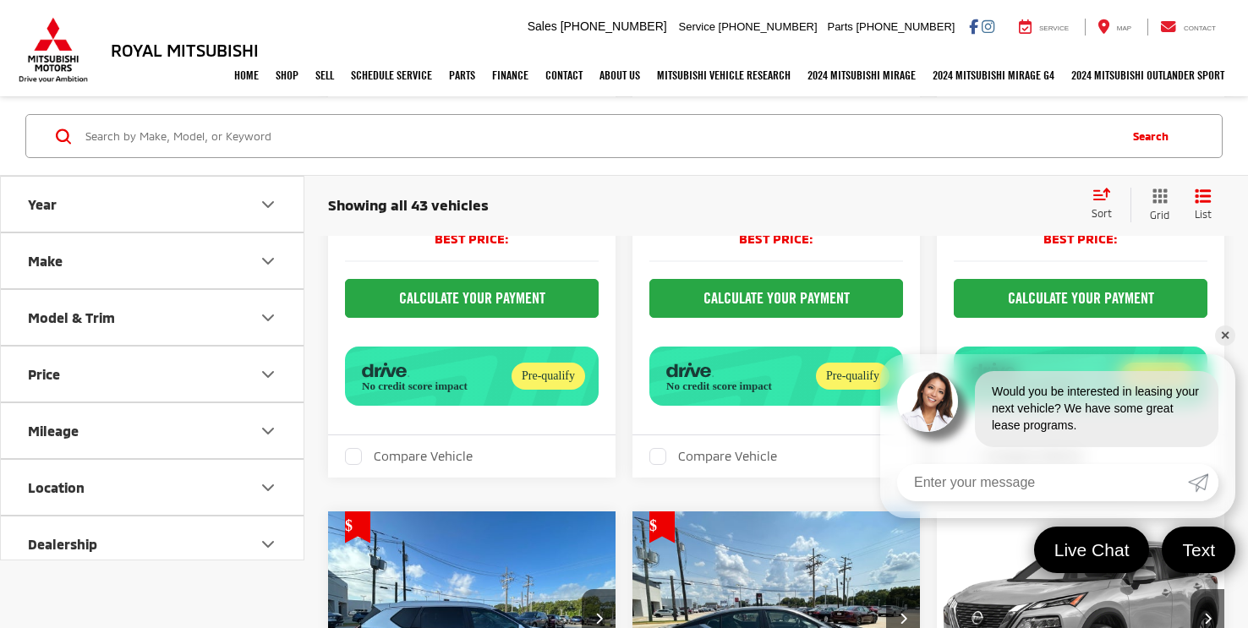
scroll to position [3869, 0]
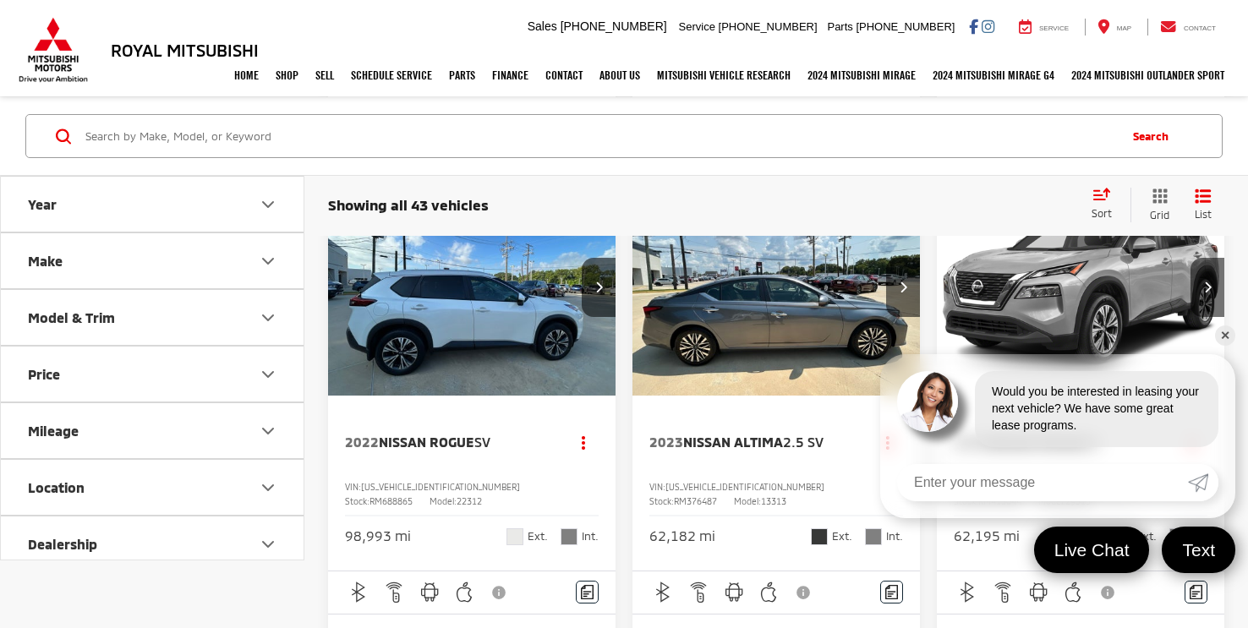
click at [269, 260] on icon "Make" at bounding box center [268, 260] width 10 height 5
click at [269, 260] on icon "Make" at bounding box center [268, 260] width 20 height 20
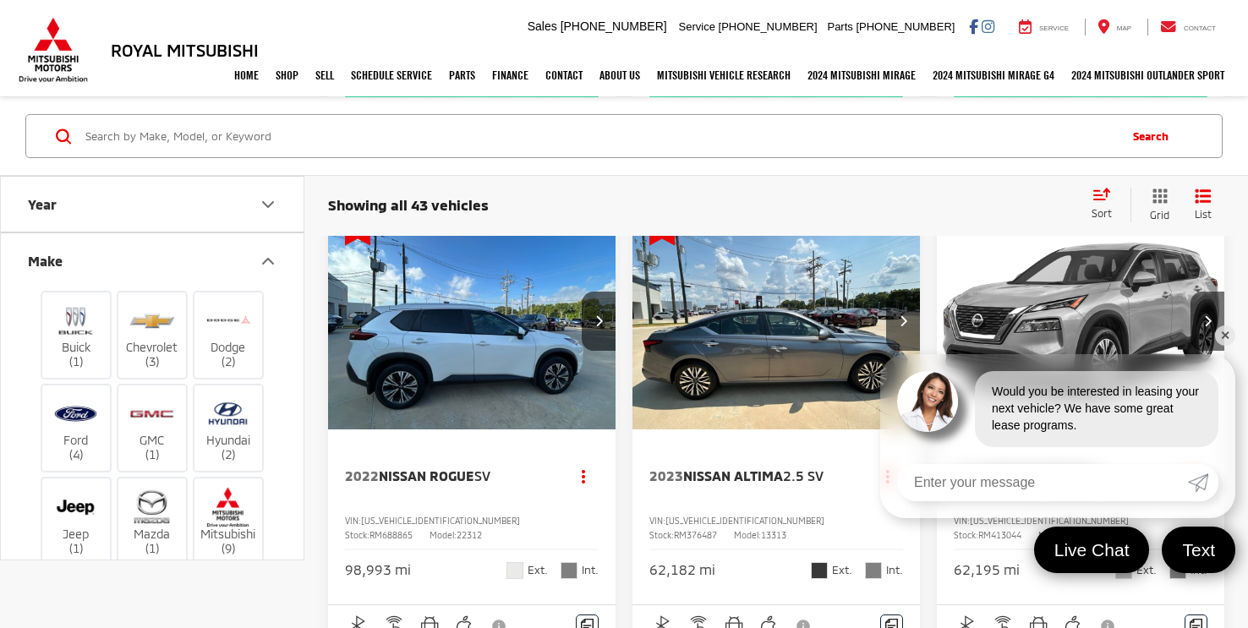
scroll to position [3903, 0]
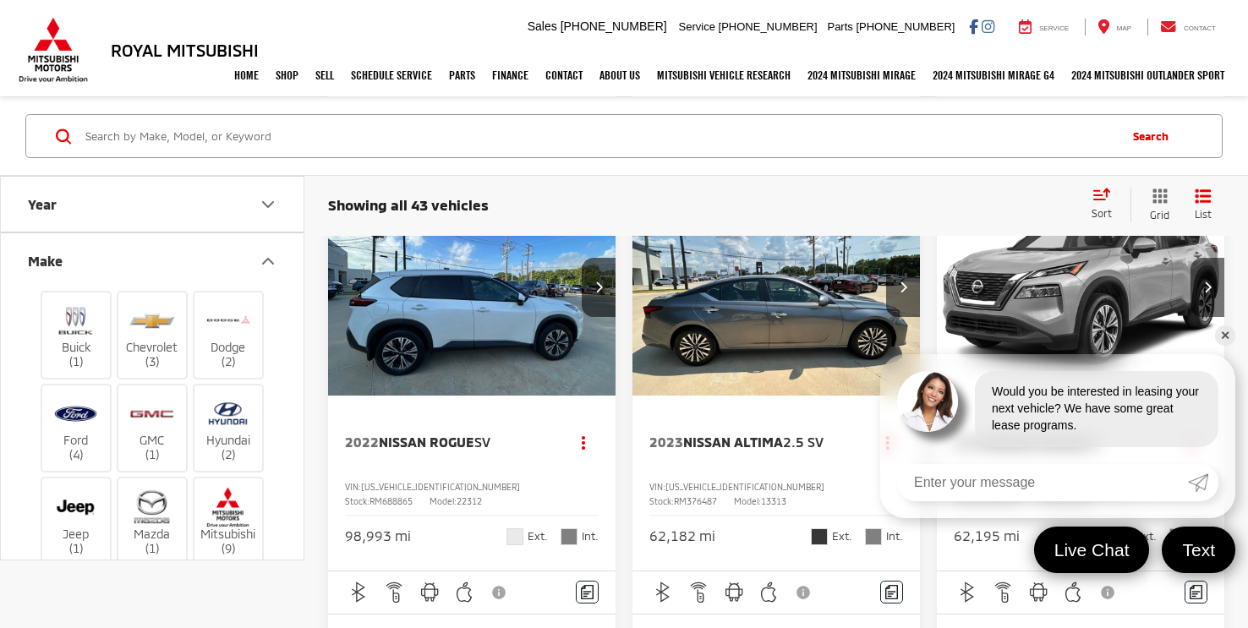
click at [268, 256] on icon "Make" at bounding box center [268, 260] width 20 height 20
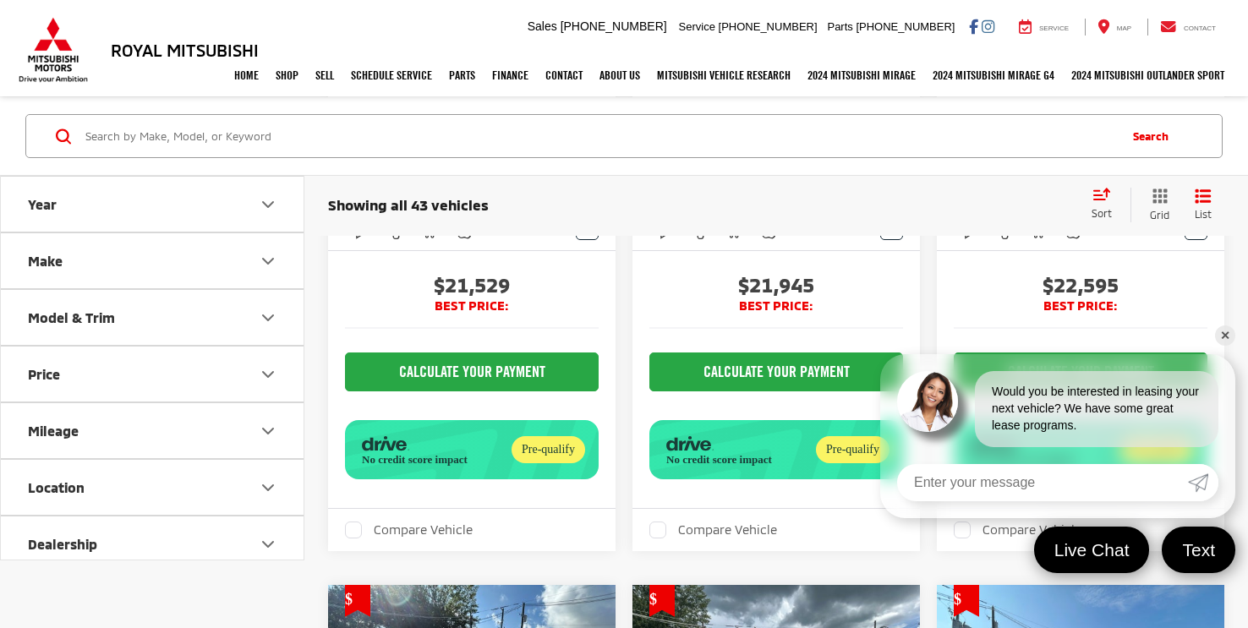
scroll to position [3537, 0]
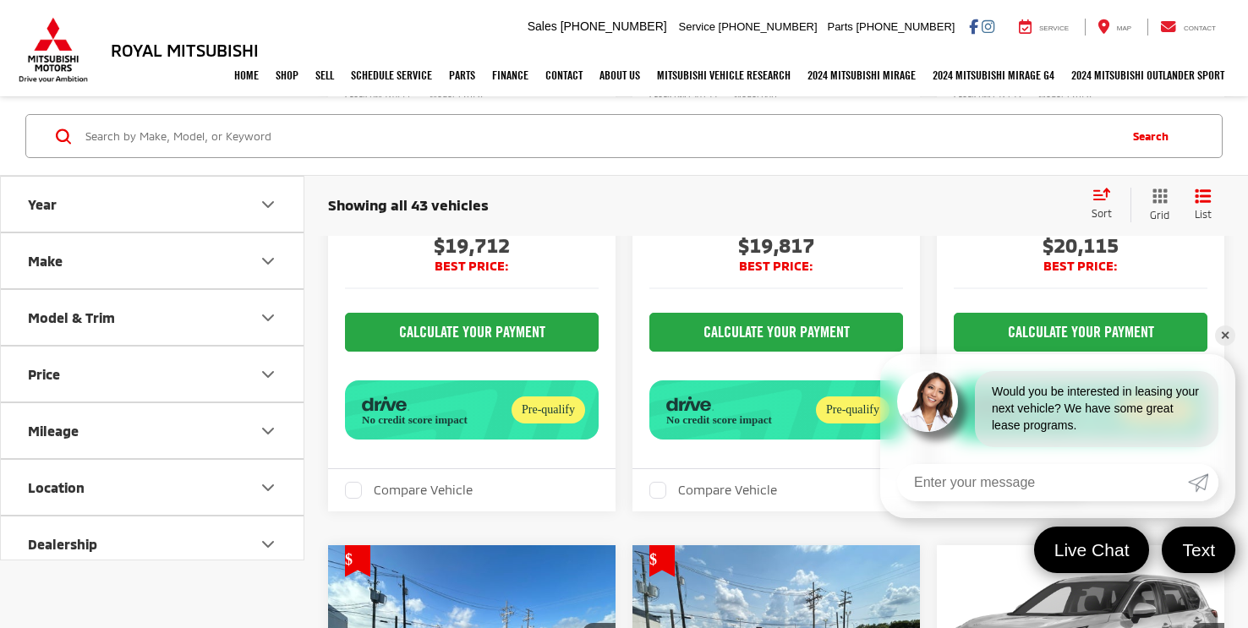
click at [266, 315] on icon "Model & Trim" at bounding box center [268, 317] width 20 height 20
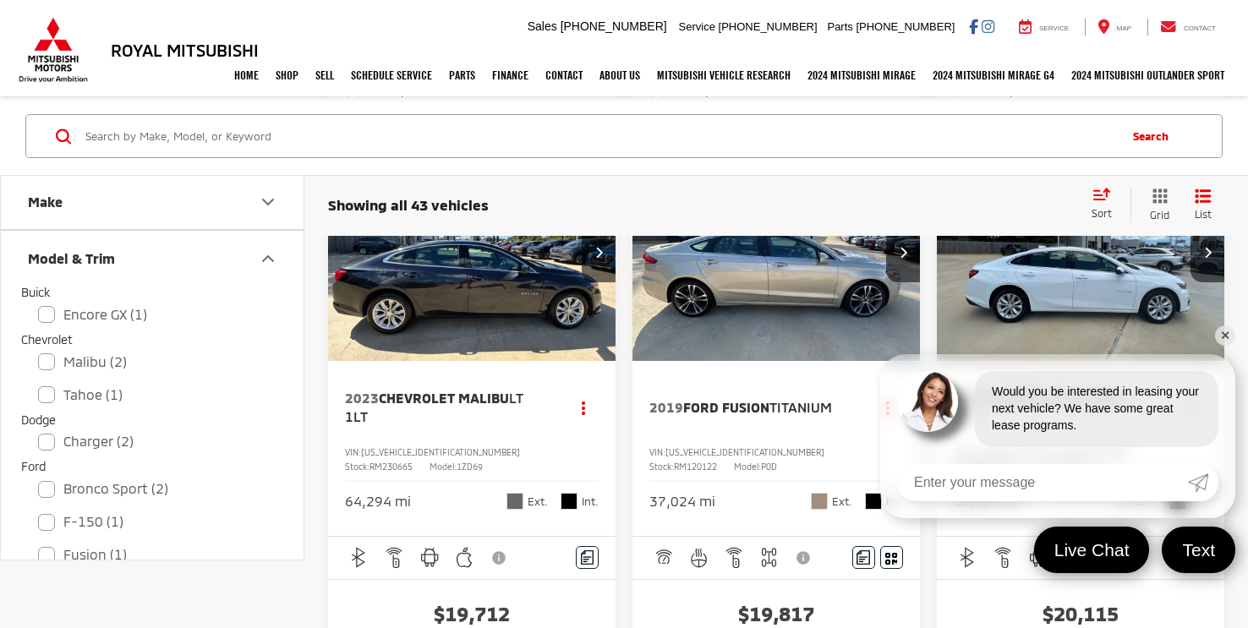
scroll to position [3074, 0]
